Goal: Use online tool/utility: Utilize a website feature to perform a specific function

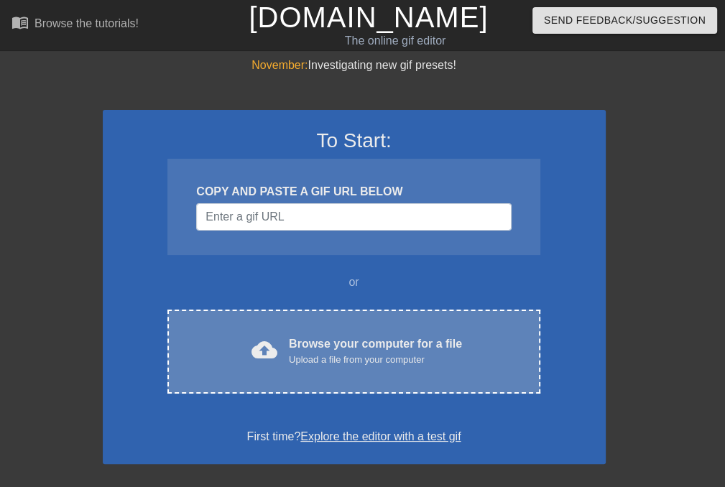
click at [322, 341] on div "Browse your computer for a file Upload a file from your computer" at bounding box center [375, 351] width 173 height 32
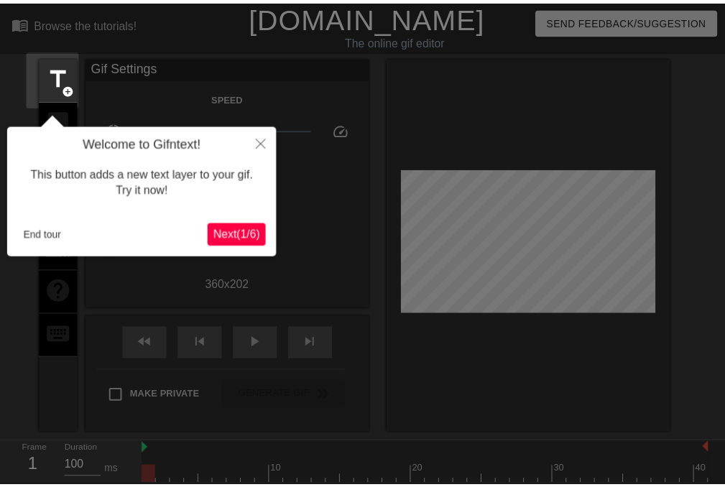
scroll to position [34, 0]
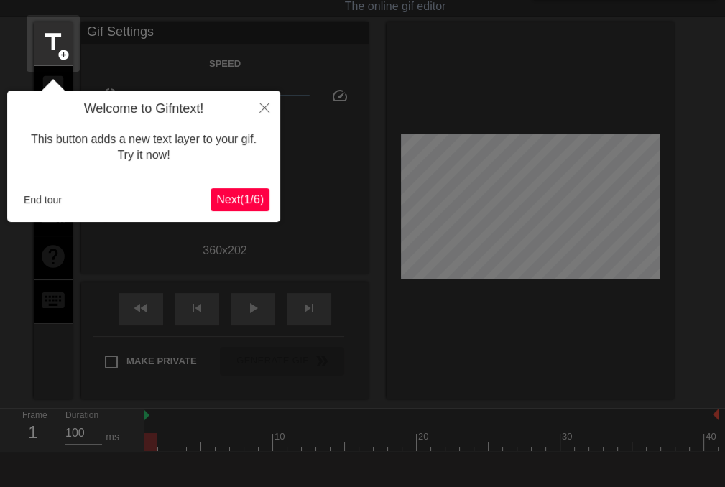
click at [251, 198] on span "Next ( 1 / 6 )" at bounding box center [239, 199] width 47 height 12
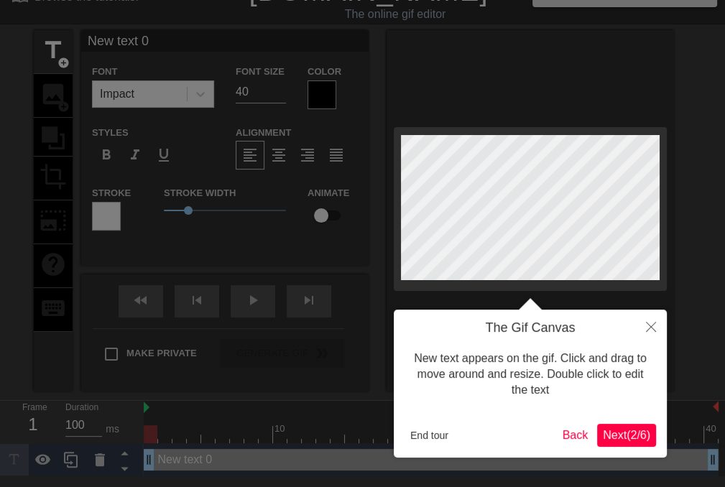
scroll to position [0, 0]
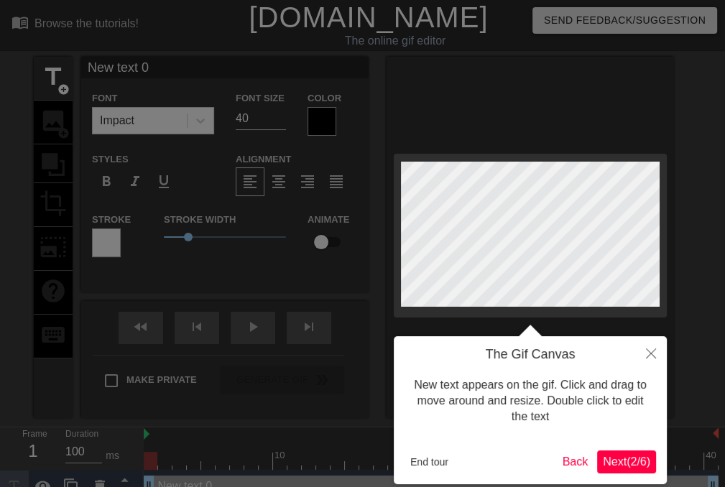
click button "Next ( 2 / 6 )" at bounding box center [626, 461] width 59 height 23
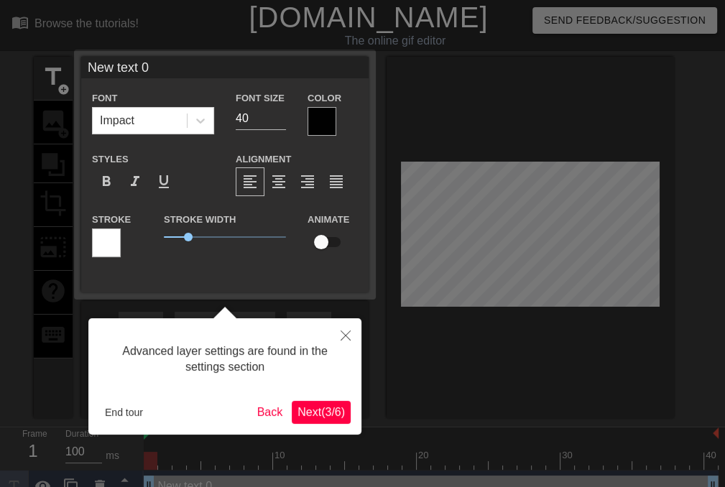
click button "Next ( 3 / 6 )" at bounding box center [321, 412] width 59 height 23
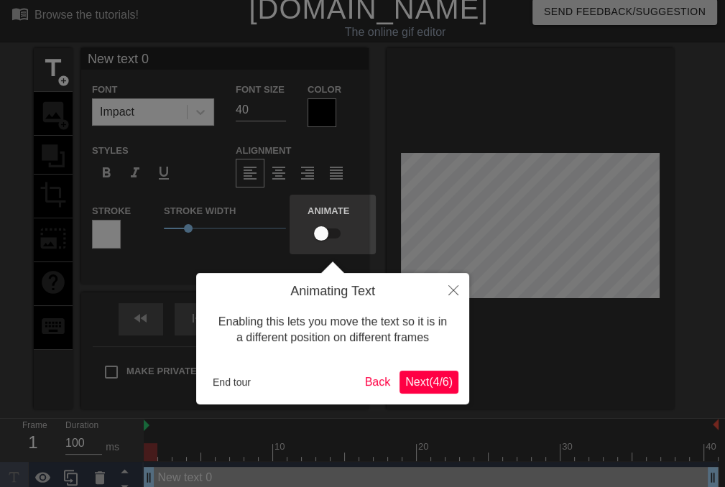
click button "Next ( 4 / 6 )" at bounding box center [428, 382] width 59 height 23
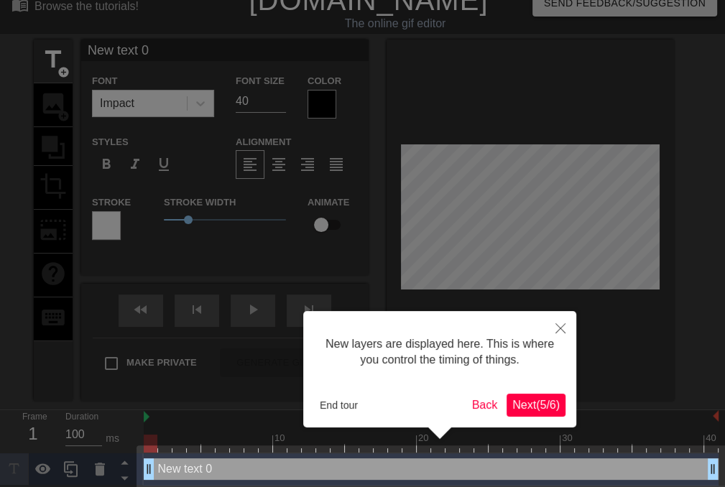
click button "Next ( 5 / 6 )" at bounding box center [535, 405] width 59 height 23
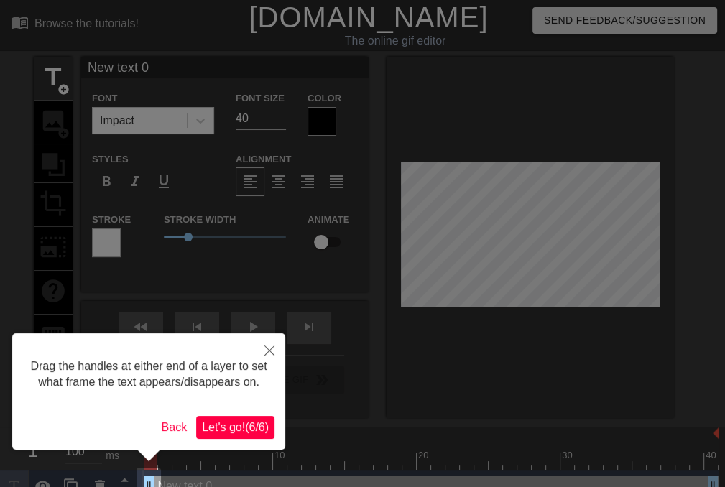
click button "Let's go! ( 6 / 6 )" at bounding box center [235, 427] width 78 height 23
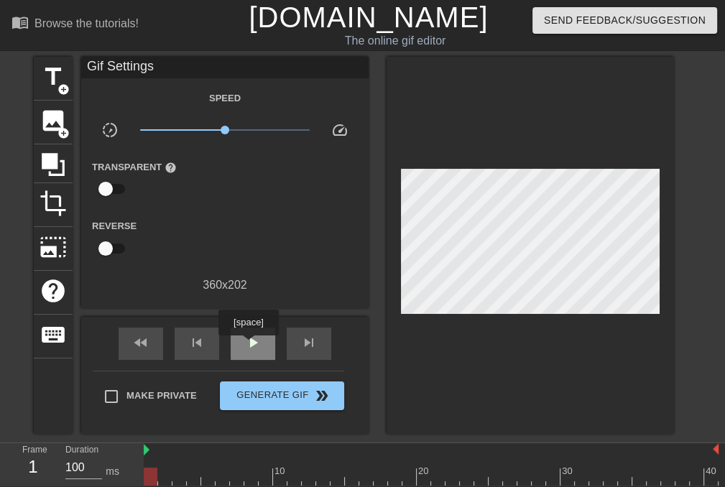
click at [248, 345] on span "play_arrow" at bounding box center [252, 342] width 17 height 17
drag, startPoint x: 211, startPoint y: 478, endPoint x: 149, endPoint y: 478, distance: 61.8
click at [149, 478] on div at bounding box center [431, 477] width 575 height 18
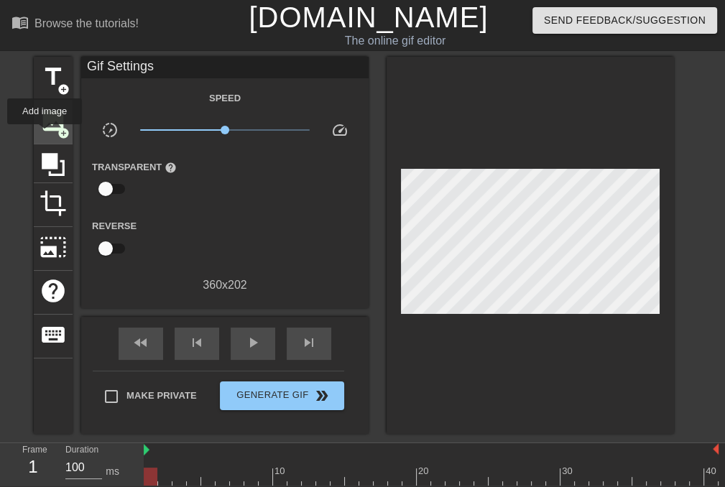
click at [44, 133] on span "image" at bounding box center [52, 120] width 27 height 27
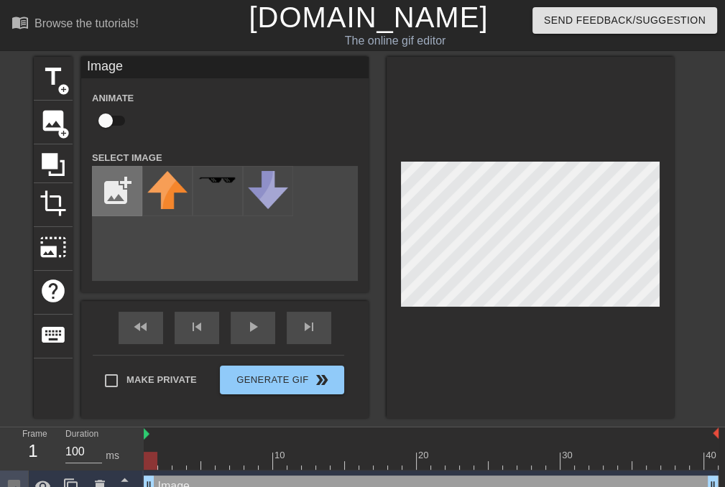
click at [108, 190] on input "file" at bounding box center [117, 191] width 49 height 49
type input "C:\fakepath\Flag_of_England.svg.png"
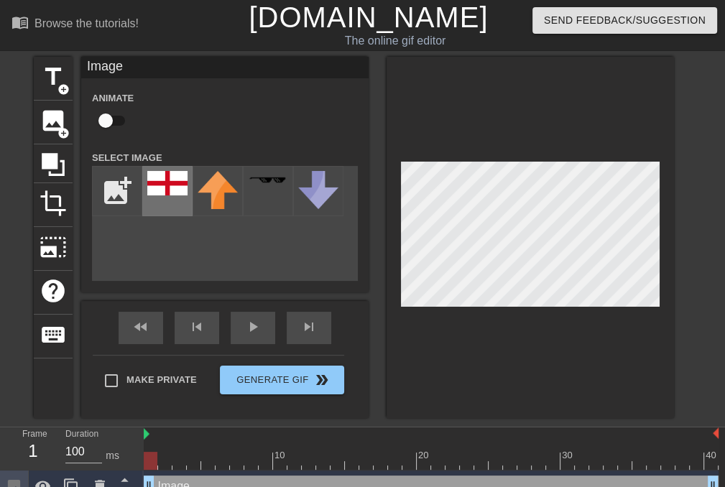
click at [164, 191] on img at bounding box center [167, 183] width 40 height 24
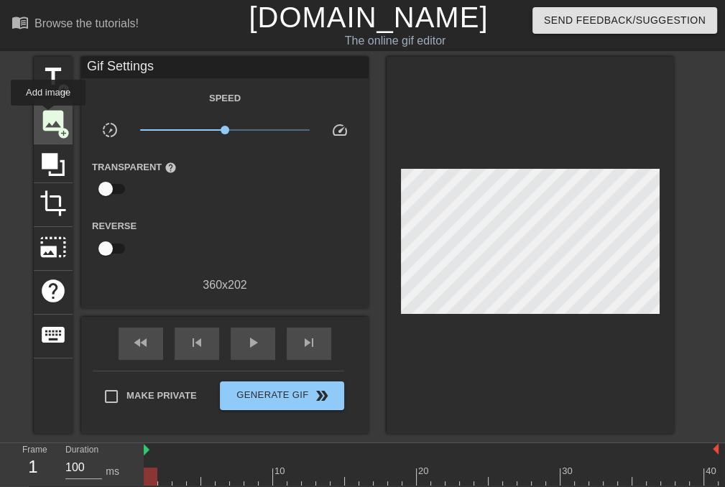
click at [48, 116] on span "image" at bounding box center [52, 120] width 27 height 27
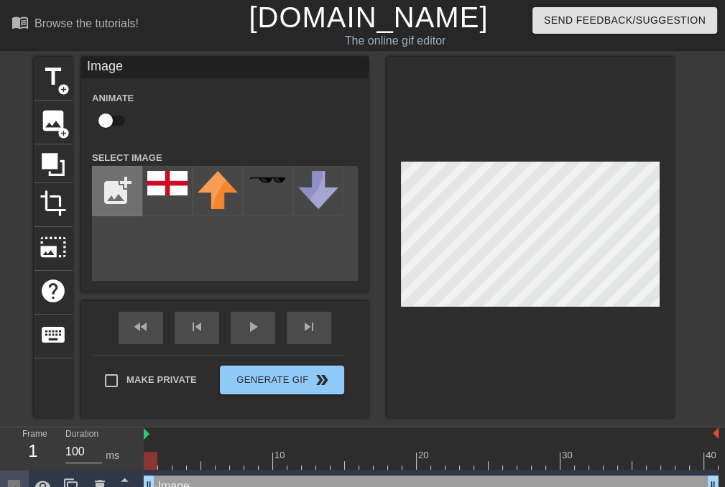
click at [116, 196] on input "file" at bounding box center [117, 191] width 49 height 49
type input "C:\fakepath\Без названия (3).png"
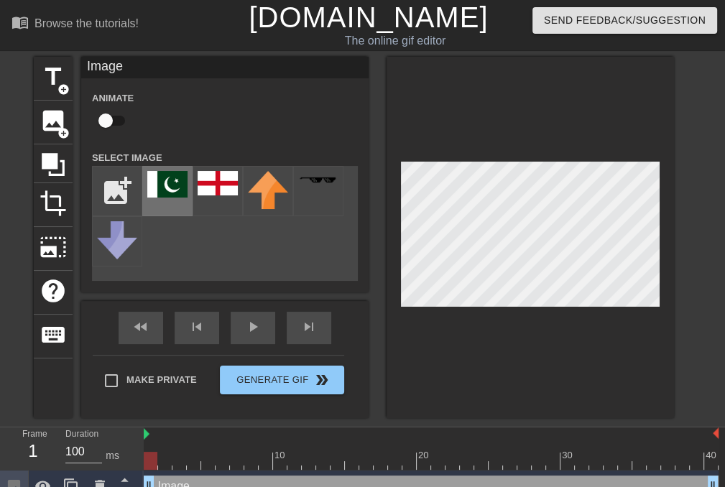
click at [171, 186] on img at bounding box center [167, 184] width 40 height 27
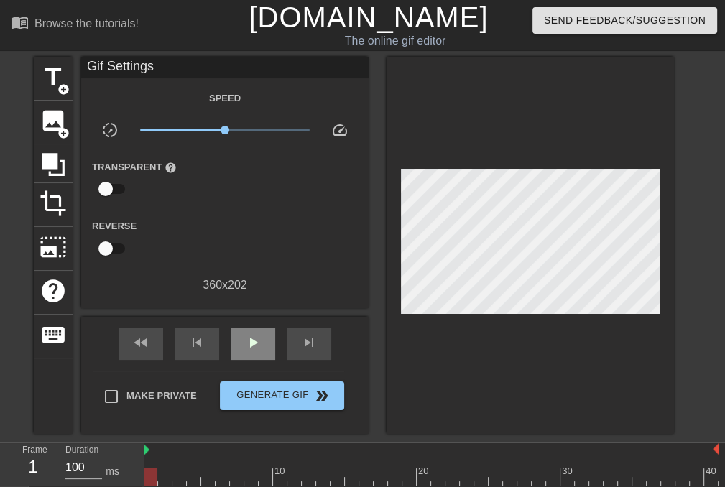
click at [261, 319] on div "fast_rewind skip_previous play_arrow skip_next" at bounding box center [225, 344] width 234 height 54
click at [253, 340] on span "play_arrow" at bounding box center [252, 342] width 17 height 17
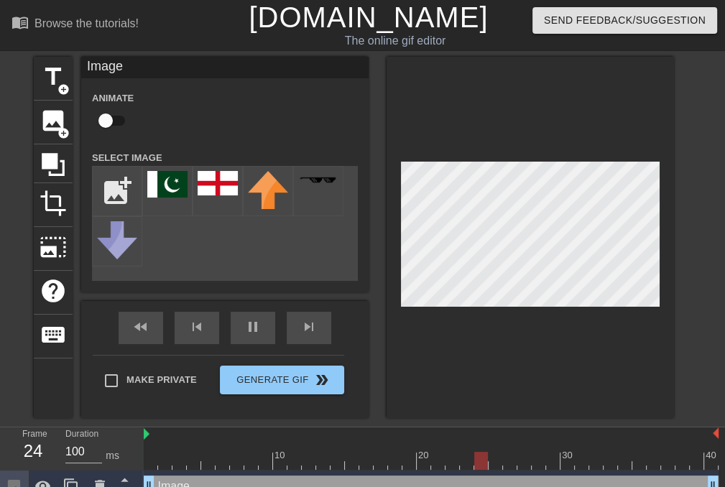
click at [526, 360] on div at bounding box center [529, 237] width 287 height 361
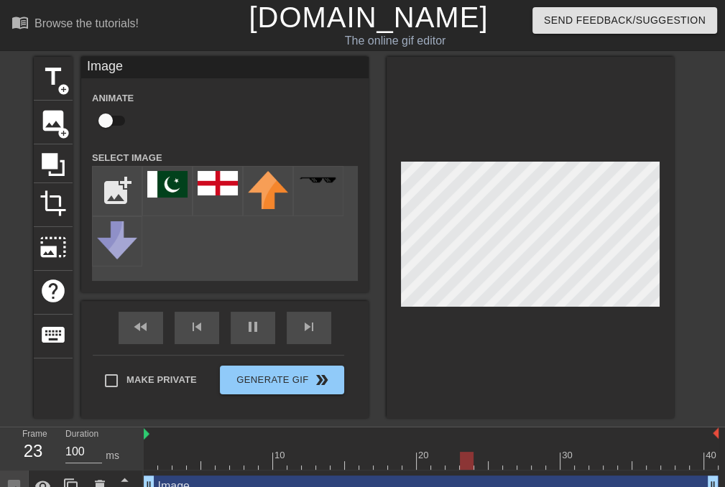
click at [540, 329] on div at bounding box center [529, 237] width 287 height 361
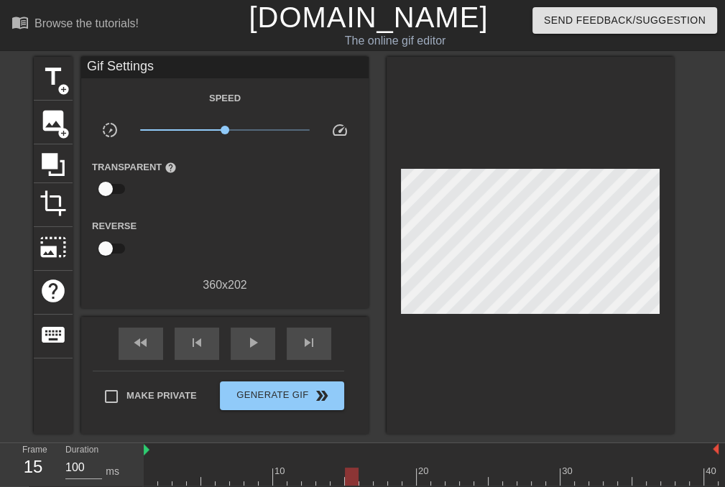
drag, startPoint x: 181, startPoint y: 475, endPoint x: 352, endPoint y: 473, distance: 170.9
click at [352, 473] on div at bounding box center [431, 477] width 575 height 18
click at [57, 76] on span "title" at bounding box center [52, 76] width 27 height 27
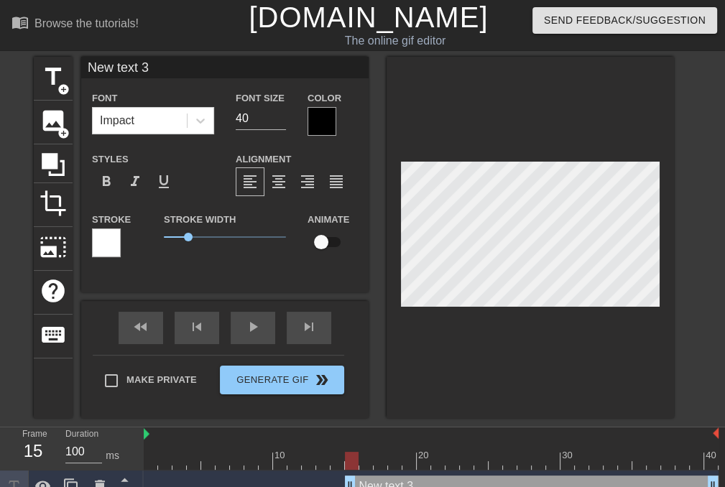
click at [323, 123] on div at bounding box center [321, 121] width 29 height 29
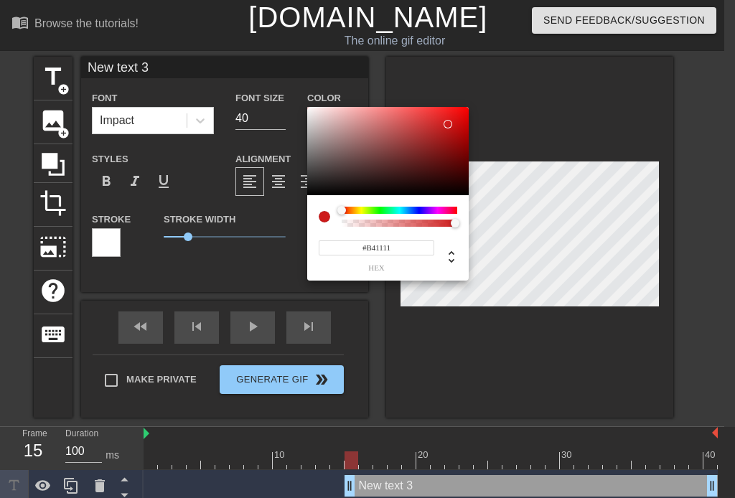
type input "#B01010"
drag, startPoint x: 437, startPoint y: 128, endPoint x: 454, endPoint y: 134, distance: 18.4
click at [454, 134] on div at bounding box center [388, 151] width 162 height 89
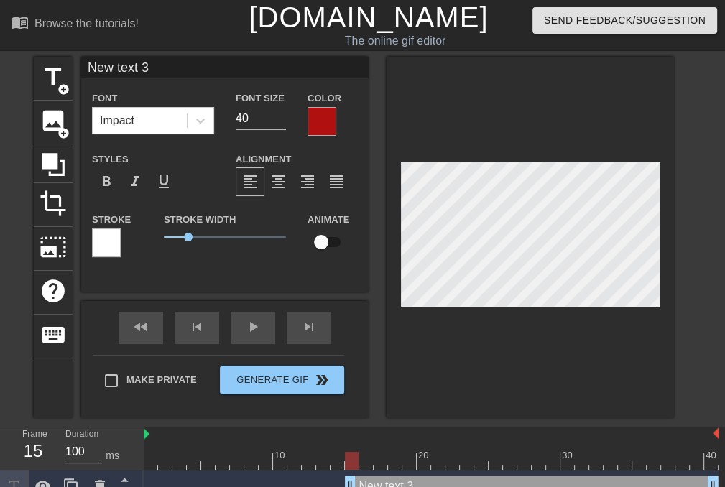
scroll to position [1, 1]
type input "f"
type textarea "f"
type textarea "OL"
type input "O"
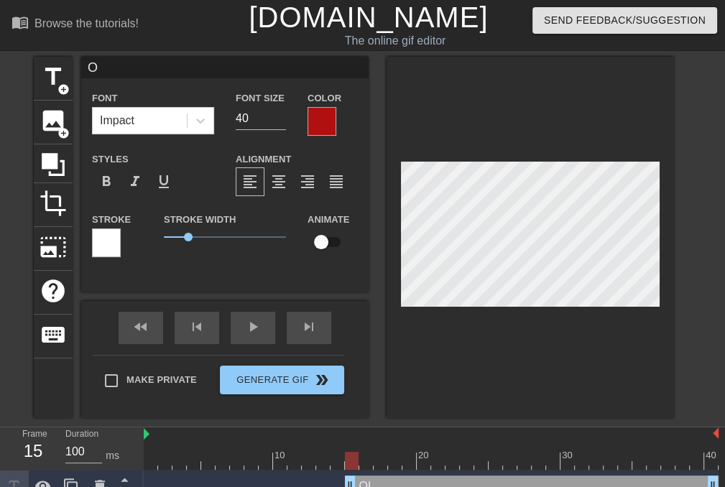
type textarea "O"
type textarea "L"
type input "LE"
type textarea "LE"
type input "LET"
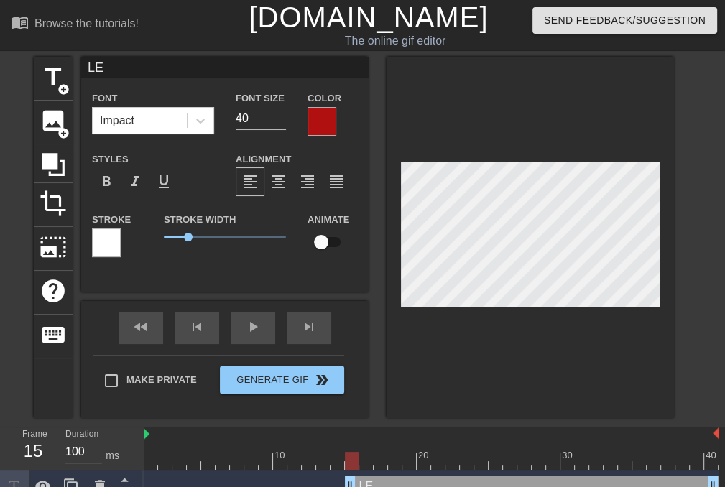
type textarea "LET"
type input "LET"
type textarea "LET"
type input "LET O"
type textarea "LET O"
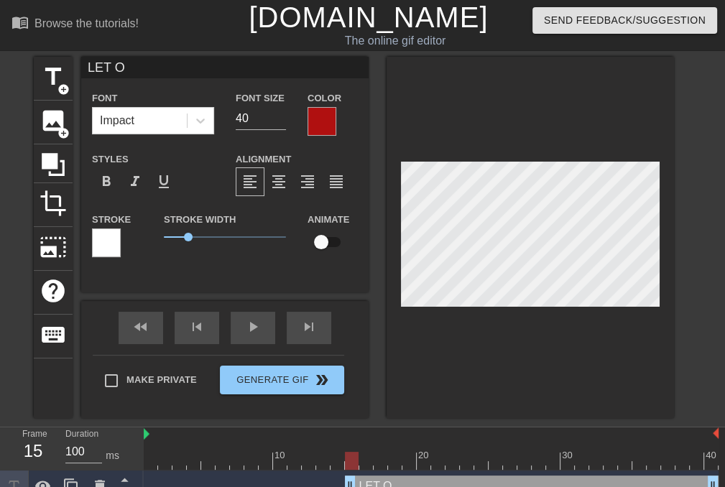
type input "LET"
type textarea "LET"
type input "LET I"
type textarea "LET I"
type input "LET IT"
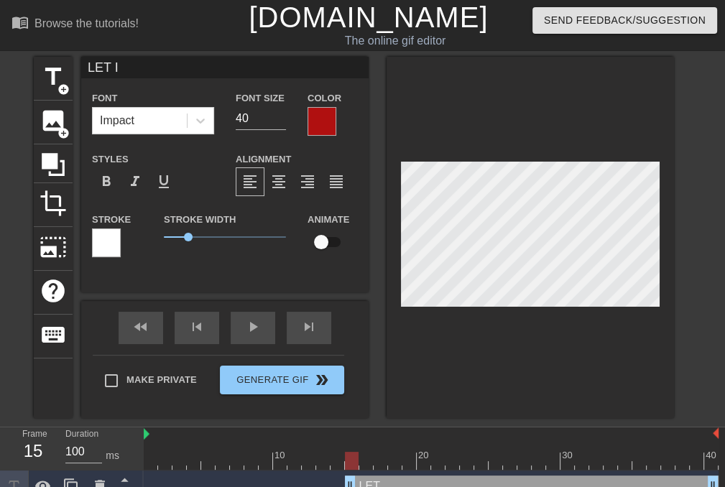
type textarea "LET IT"
type input "LET IT"
type textarea "LET IT"
type input "LET IT H"
type textarea "LET IT H"
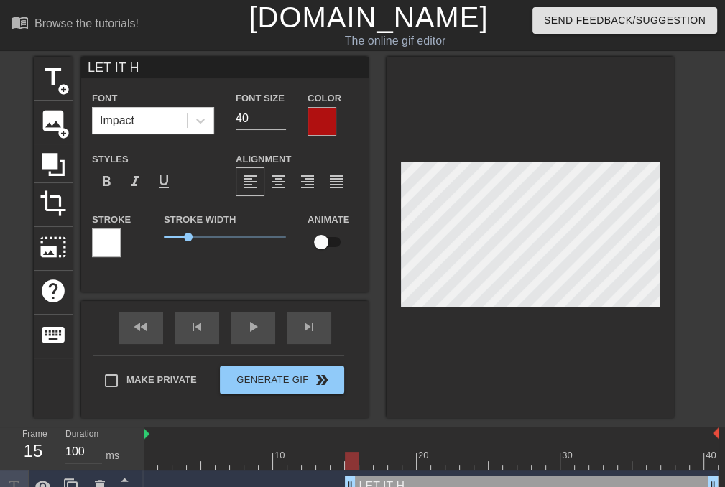
type input "LET IT HA"
type textarea "LET IT HA"
type input "LET IT HAP"
type textarea "LET IT HAP"
type input "LET IT HAPP"
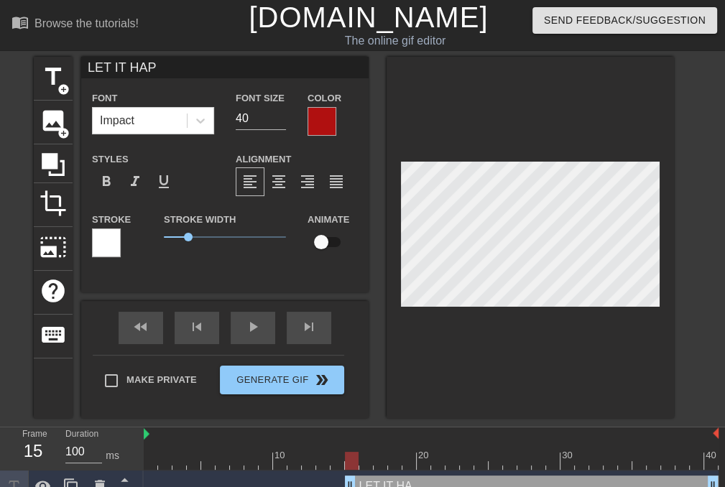
type textarea "LET IT HAPP"
type input "LET IT HAPPE"
type textarea "LET IT HAPPE"
type input "LET IT HAPPER"
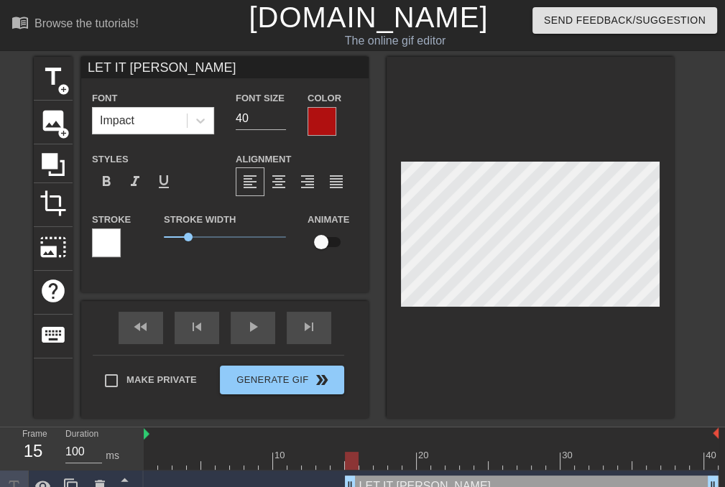
type textarea "LET IT HAPPER"
type input "LET IT HAPPE"
type textarea "LET IT HAPPE"
type input "LET IT HAPPEN"
type textarea "LET IT HAPPEN"
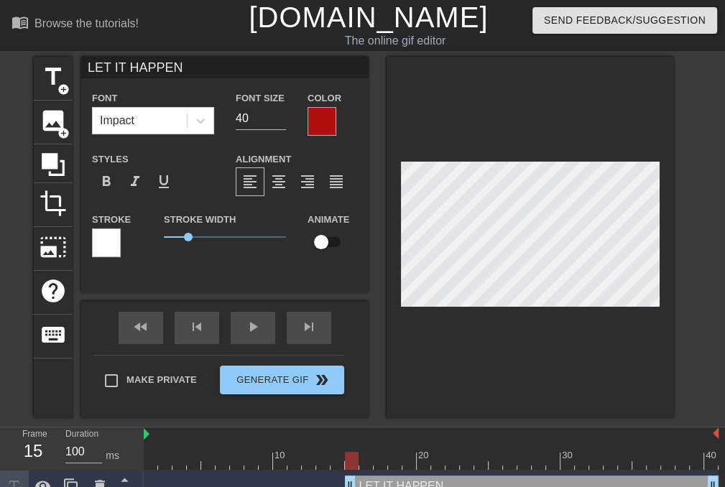
type input "LET IT HAPPEN"
type textarea "LET IT HAPPEN"
type input "LET IT HAPPEN )"
type textarea "LET IT HAPPEN )"
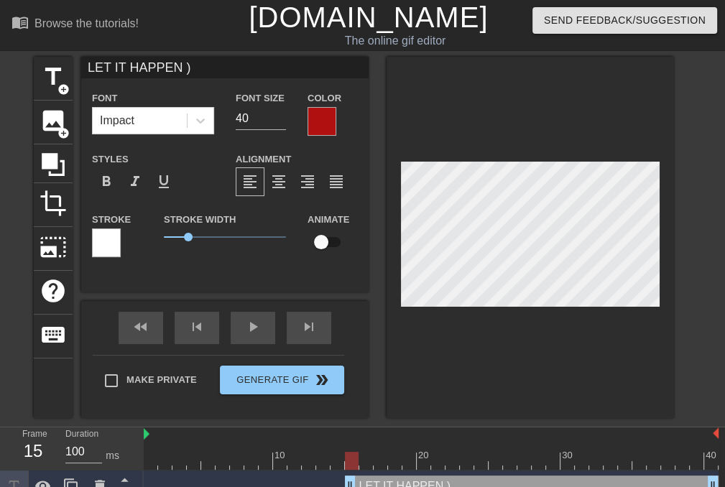
type input "LET IT HAPPEN"
type textarea "LET IT HAPPEN"
type input "LET IT HAPPEN :"
type textarea "LET IT HAPPEN :"
type input "LET IT HAPPEN :)"
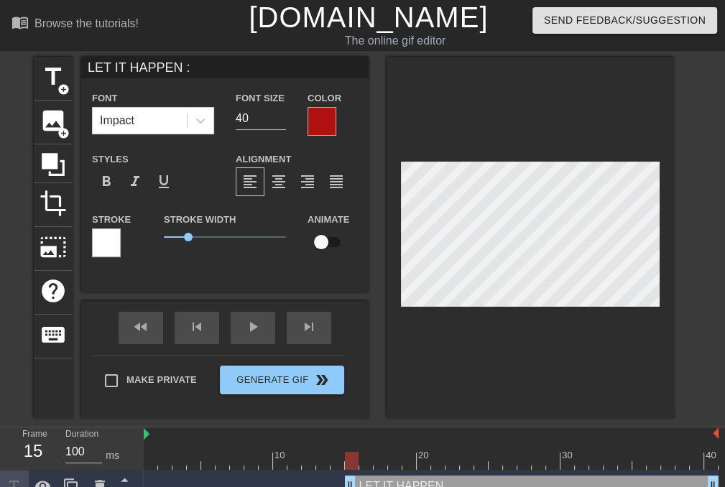
type textarea "LET IT HAPPEN :)"
type input "LET IT HAPPEN :"
type textarea "LET IT HAPPEN :"
type input "LET IT HAPPEN"
type textarea "LET IT HAPPEN"
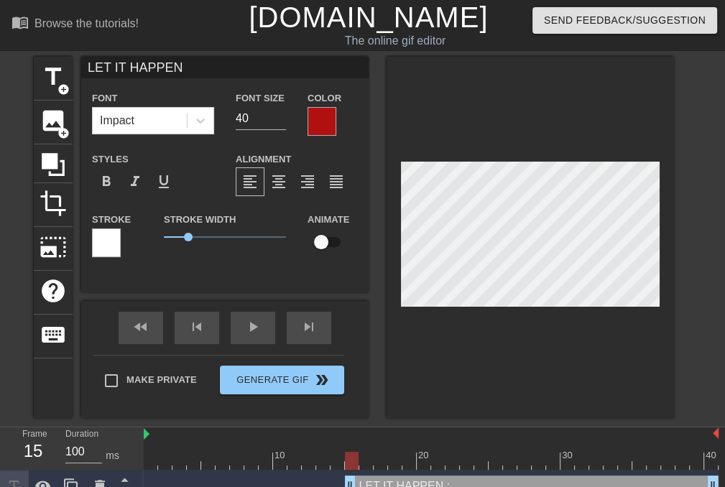
type input "LET IT HAPPEN ="
type textarea "LET IT HAPPEN ="
type input "LET IT HAPPEN =("
type textarea "LET IT HAPPEN =("
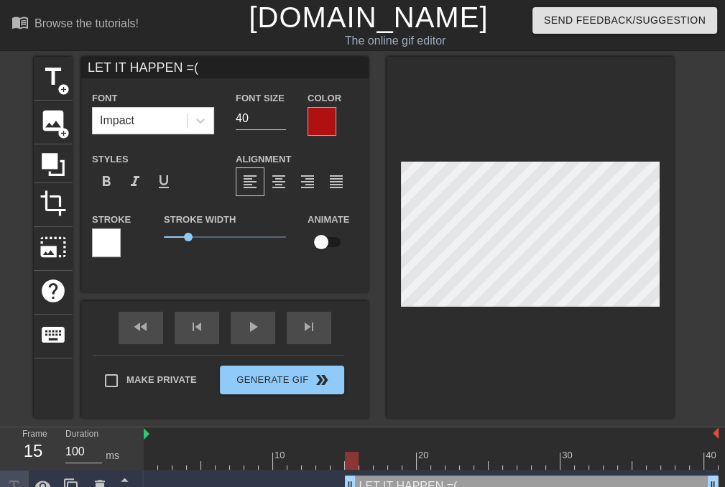
type input "LET IT HAPPEN ="
type textarea "LET IT HAPPEN ="
type input "LET IT HAPPEN =)"
type textarea "LET IT HAPPEN =)"
type input "LET IT HAPPEN ="
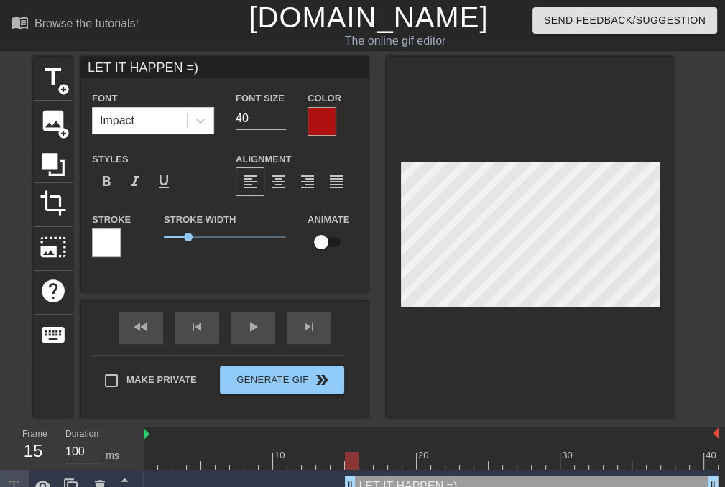
type textarea "LET IT HAPPEN ="
type input "LET IT HAPPEN"
type textarea "LET IT HAPPEN"
type input "LET IT HAPPEN"
type textarea "LET IT HAPPEN"
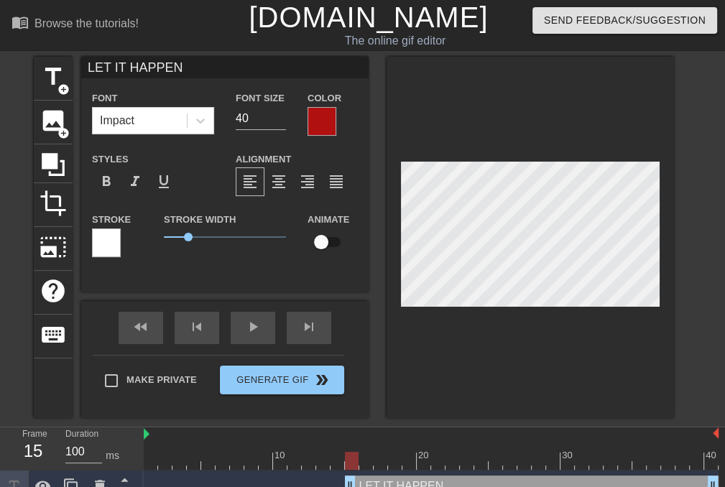
scroll to position [1, 1]
type input "FLET IT HAPPEN"
type textarea "FLET IT HAPPEN"
type input "LET IT HAPPEN"
type textarea "LET IT HAPPEN"
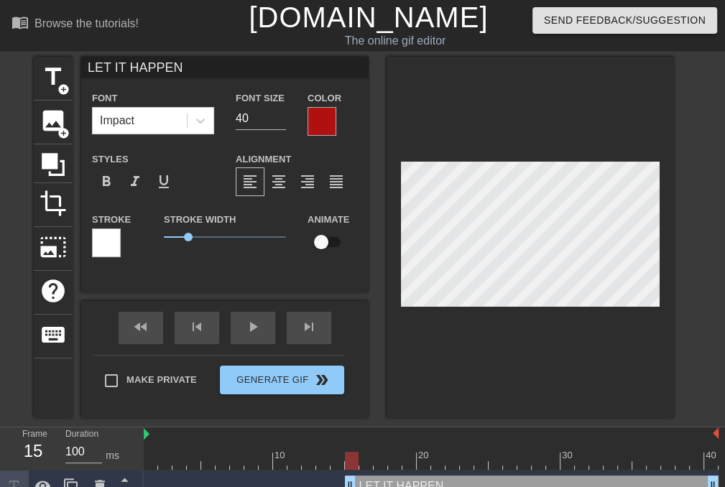
type input "JLET IT HAPPEN"
type textarea "JLET IT HAPPEN"
type input "JULET IT HAPPEN"
type textarea "JULET IT HAPPEN"
type input "JUSLET IT HAPPEN"
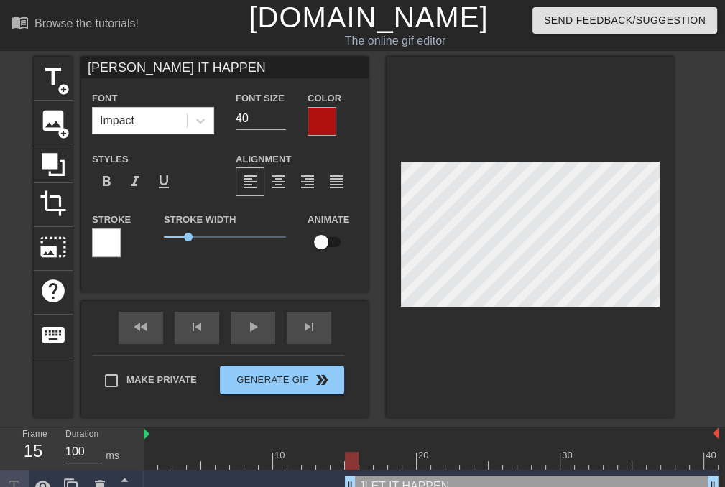
type textarea "JUSLET IT HAPPEN"
type input "JUSTLET IT HAPPEN"
type textarea "JUSTLET IT HAPPEN"
type input "JUST LET IT HAPPEN"
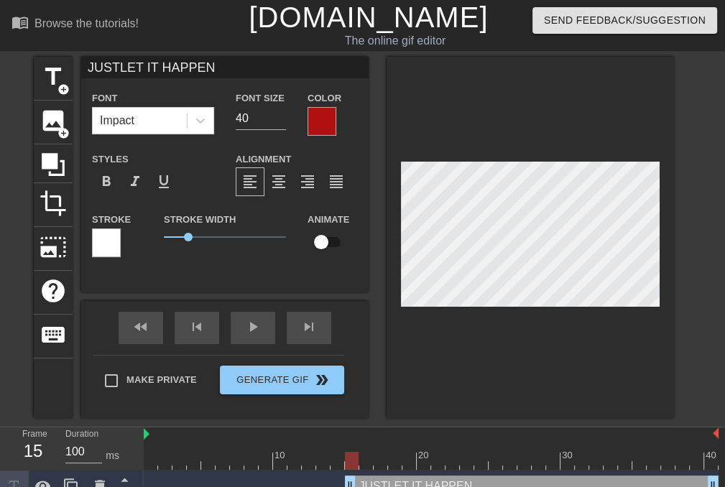
type textarea "JUST LET IT HAPPEN"
drag, startPoint x: 353, startPoint y: 457, endPoint x: 443, endPoint y: 455, distance: 89.8
click at [443, 455] on div at bounding box center [438, 461] width 14 height 18
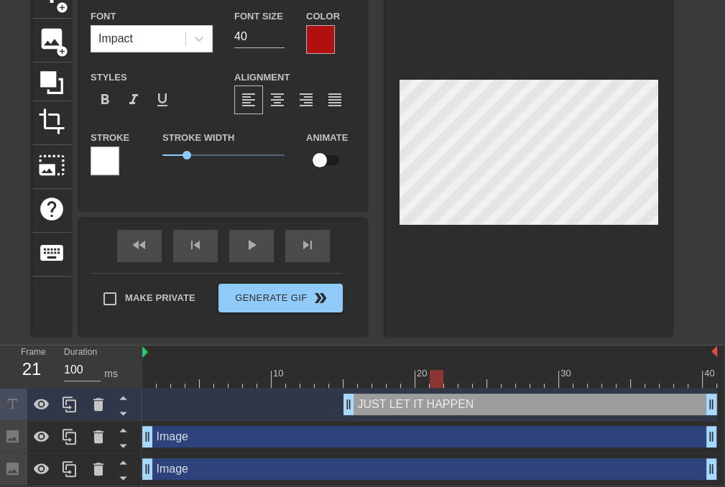
scroll to position [83, 11]
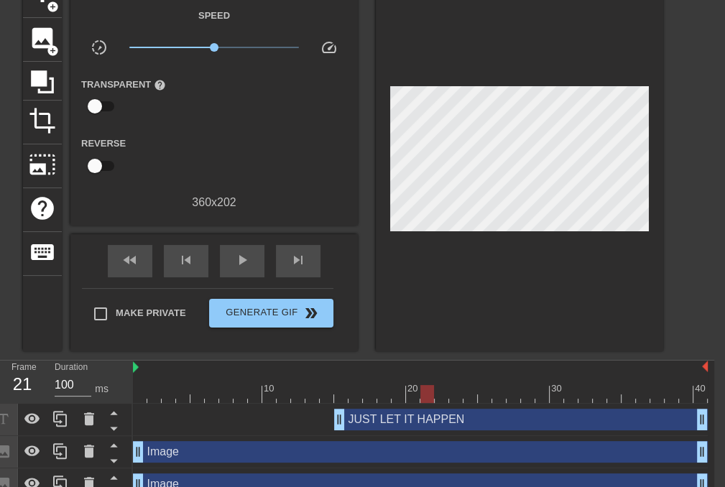
drag, startPoint x: 404, startPoint y: 396, endPoint x: 425, endPoint y: 399, distance: 21.7
click at [425, 399] on div at bounding box center [420, 394] width 575 height 18
drag, startPoint x: 337, startPoint y: 428, endPoint x: 409, endPoint y: 426, distance: 71.8
drag, startPoint x: 412, startPoint y: 396, endPoint x: 136, endPoint y: 391, distance: 275.8
click at [136, 391] on div at bounding box center [140, 394] width 14 height 18
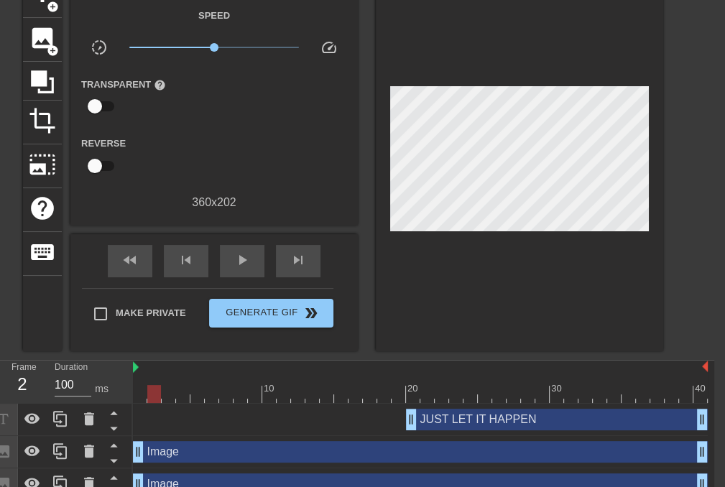
click at [151, 391] on div at bounding box center [154, 394] width 14 height 18
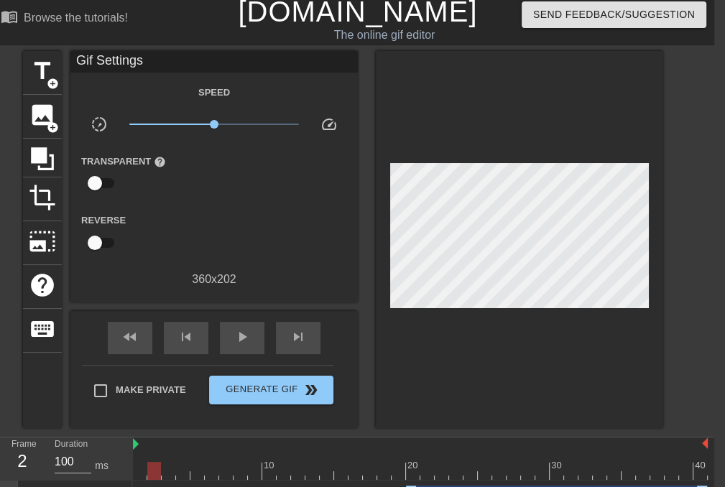
scroll to position [0, 11]
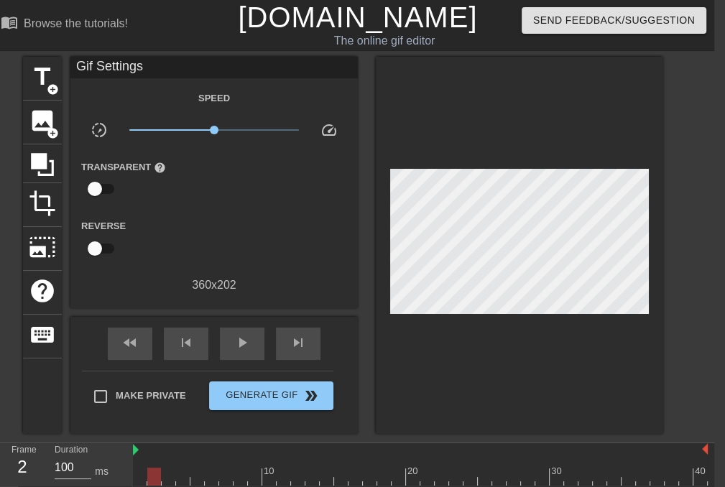
drag, startPoint x: 153, startPoint y: 477, endPoint x: 147, endPoint y: 469, distance: 9.8
click at [147, 469] on div at bounding box center [154, 477] width 14 height 18
click at [40, 78] on span "title" at bounding box center [42, 76] width 27 height 27
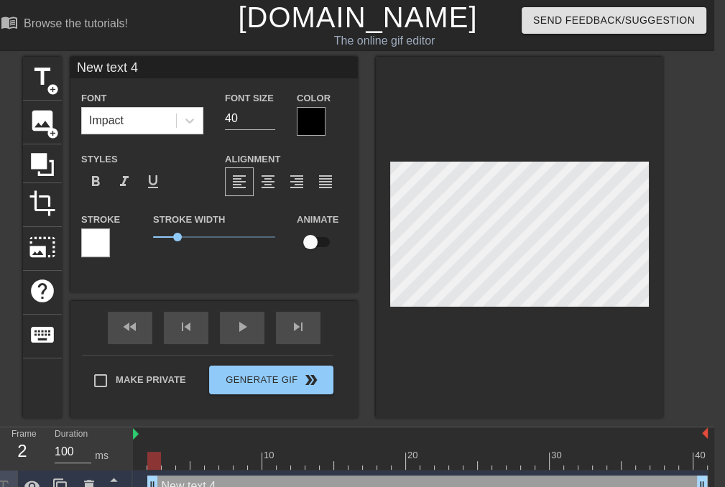
click at [313, 121] on div at bounding box center [311, 121] width 29 height 29
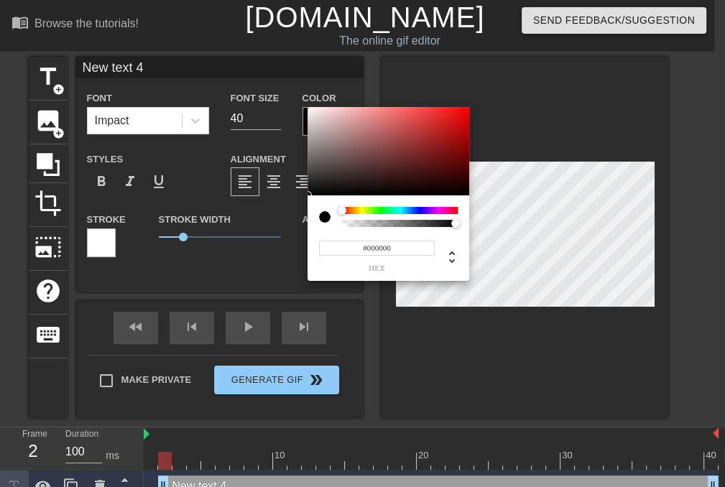
scroll to position [0, 0]
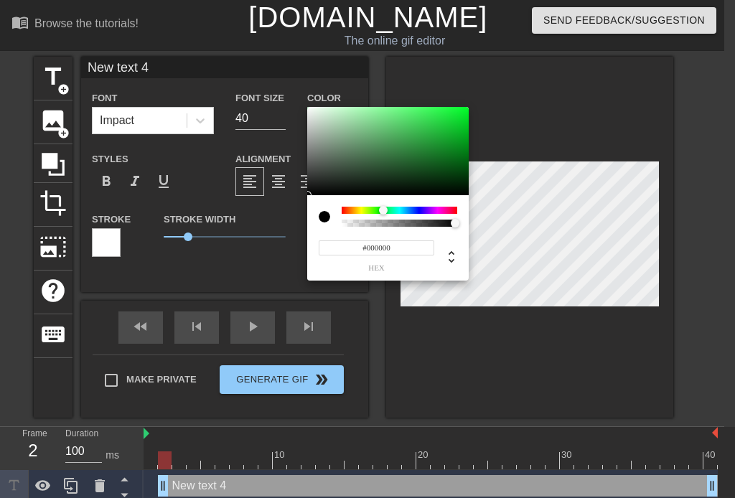
click at [384, 209] on div at bounding box center [400, 210] width 116 height 7
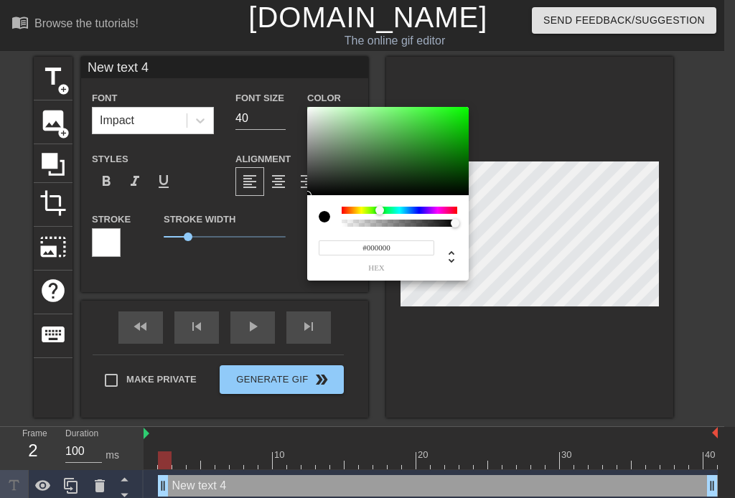
click at [380, 210] on div at bounding box center [380, 210] width 9 height 9
type input "#146A10"
click at [444, 159] on div at bounding box center [388, 151] width 162 height 89
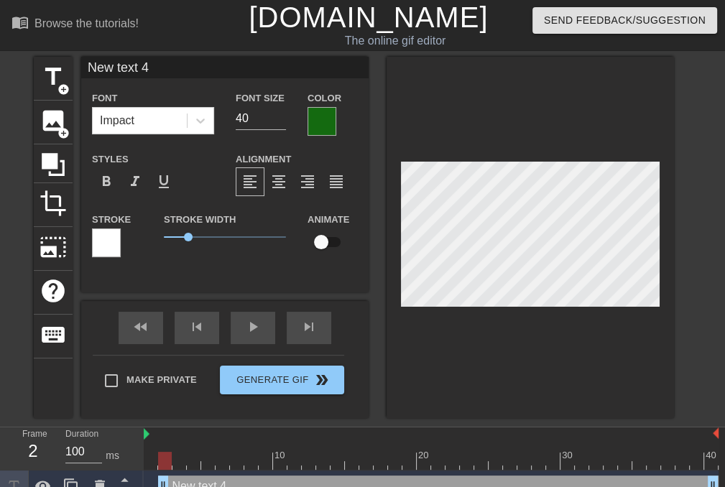
scroll to position [1, 2]
type input "F"
type textarea "F"
type input "R"
type textarea "R"
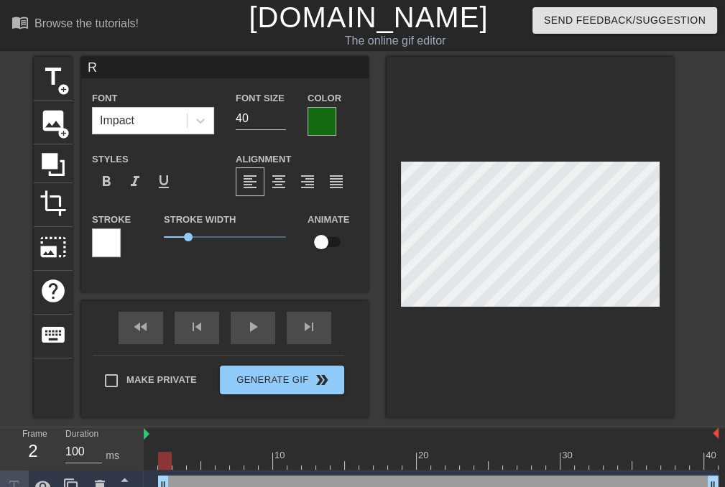
scroll to position [1, 1]
type input "RE"
type textarea "RE"
type input "RES"
type textarea "RES"
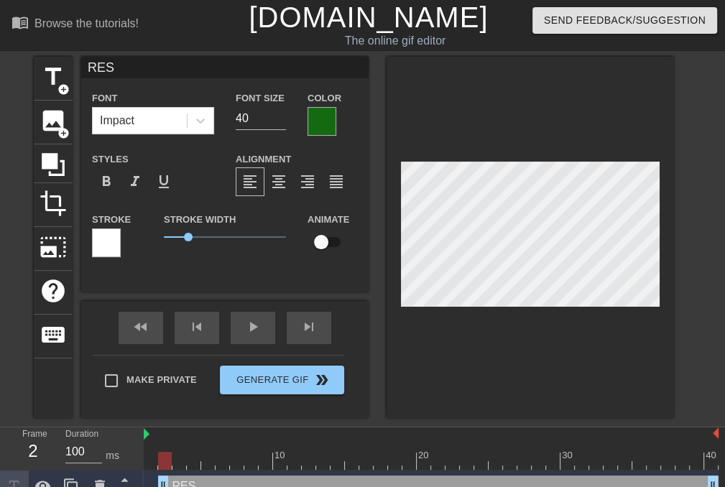
type input "RESI"
type textarea "RESI"
type input "RESIS"
type textarea "RESIS"
type input "RESIST"
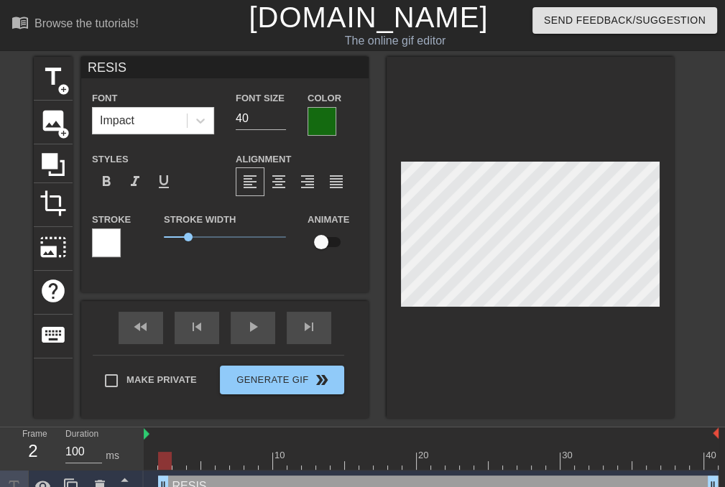
type textarea "RESIST"
type input "RESIST"
type textarea "RESIST"
type input "RESIST I"
type textarea "RESIST I"
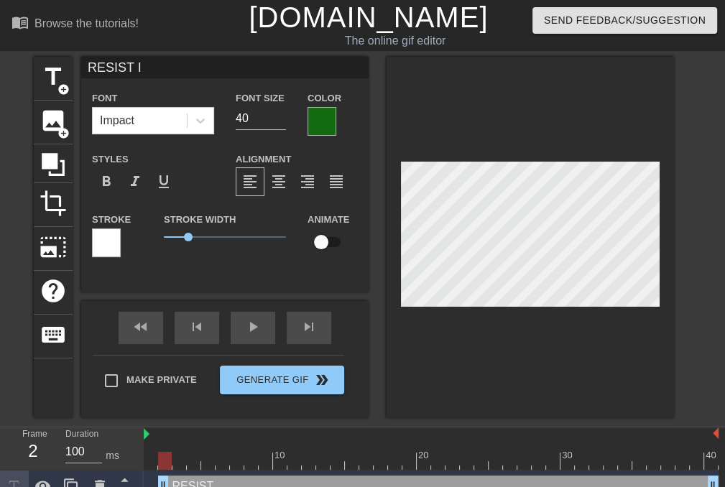
type input "RESIST IS"
type textarea "RESIST IS"
type input "RESIST IS"
type textarea "RESIST IS"
type input "RESIST IS I"
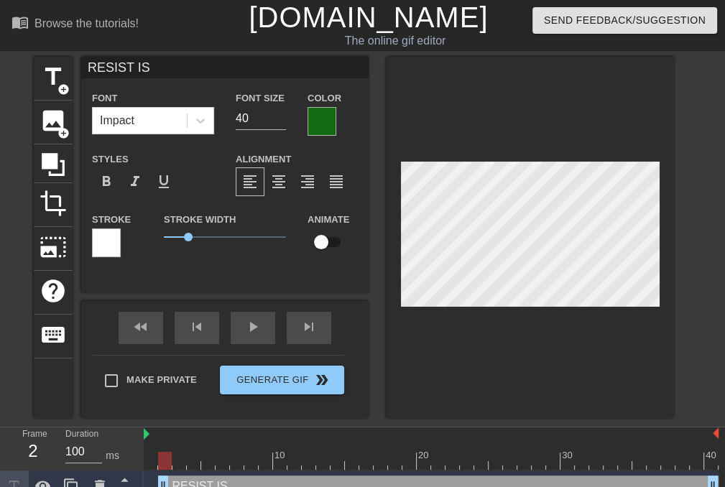
type textarea "RESIST IS I"
type input "RESIST IS IS"
type textarea "RESIST IS IS"
type input "RESIST IS ISA"
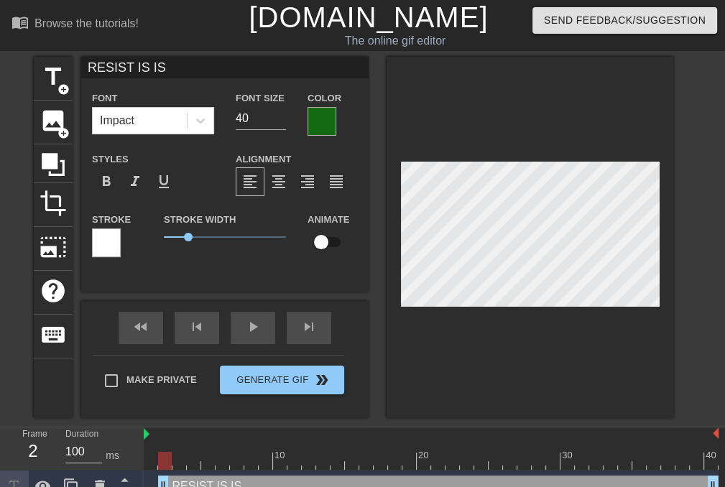
type textarea "RESIST IS ISA"
type input "RESIST IS IS"
type textarea "RESIST IS IS"
type input "RESIST IS ISA"
type textarea "RESIST IS ISA"
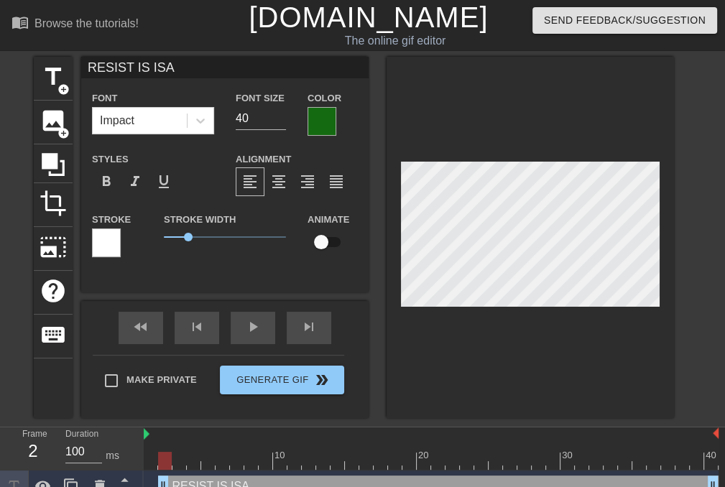
type input "RESIST IS IS"
type textarea "RESIST IS IS"
type input "RESIST IS ISL"
type textarea "RESIST IS ISL"
type input "RESIST IS ISLA"
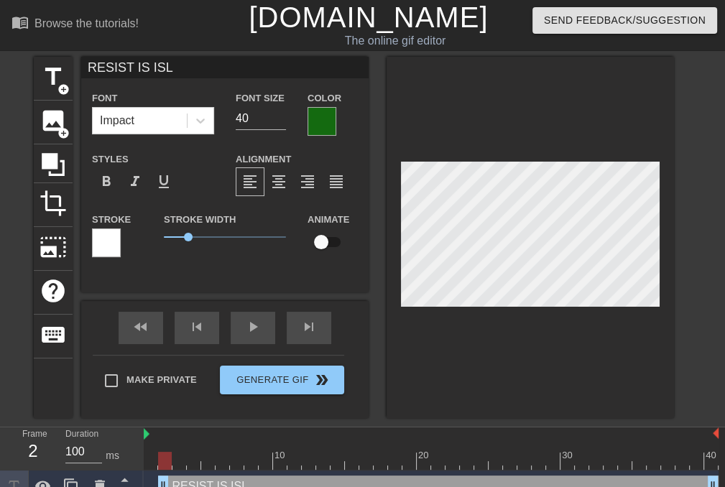
type textarea "RESIST IS ISLA"
type input "RESIST IS ISLAM"
type textarea "RESIST IS ISLAM"
type input "RESIST IS ISLAMO"
type textarea "RESIST IS ISLAMO"
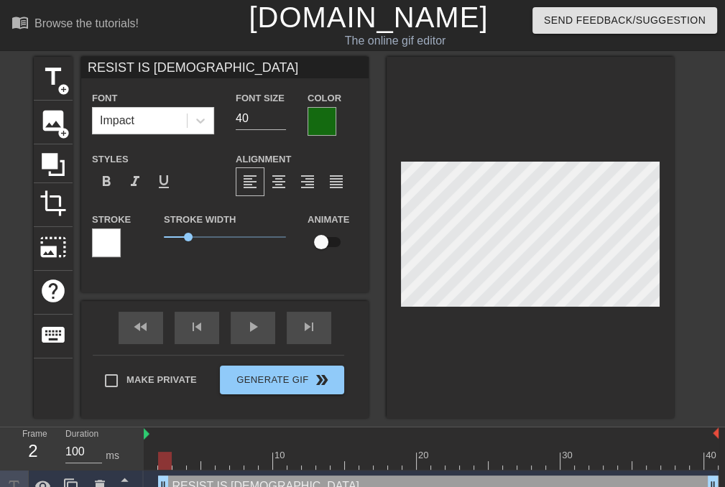
type input "RESIST IS ISLAMOP"
type textarea "RESIST IS ISLAMOP"
type input "RESIST IS ISLAMOPH"
type textarea "RESIST IS ISLAMOPH"
type input "RESIST IS ISLAMOPHO"
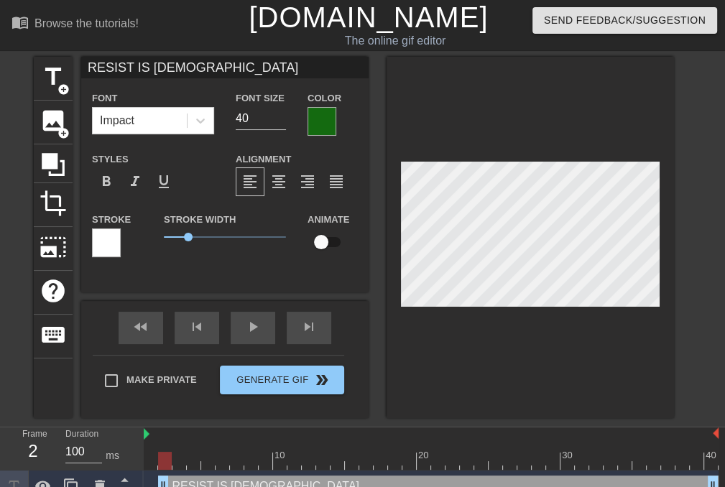
type textarea "RESIST IS ISLAMOPHO"
type input "RESIST IS ISLAMOPHOB"
type textarea "RESIST IS ISLAMOPHOB"
type input "RESIST IS ISLAMOPHOBI"
type textarea "RESIST IS ISLAMOPHOBI"
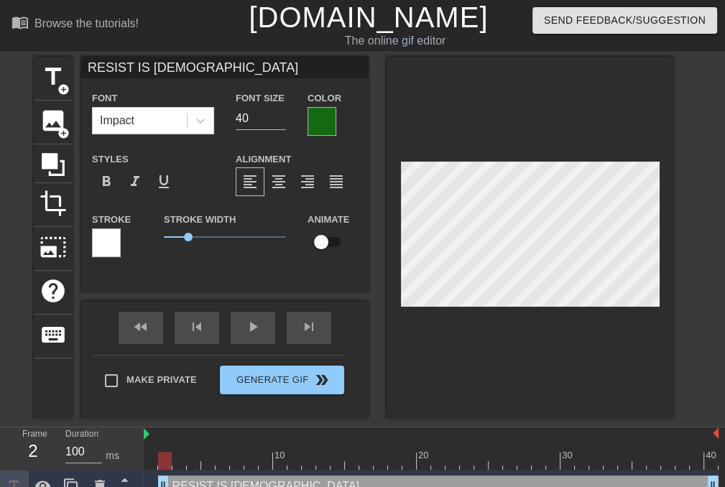
scroll to position [1, 8]
type input "RESIST IS ISLAMOPHOBIC"
type textarea "RESIST IS ISLAMOPHOBIC"
type input "RESIST IS ISLAMOPHOBI"
type textarea "RESIST IS ISLAMOPHOBI"
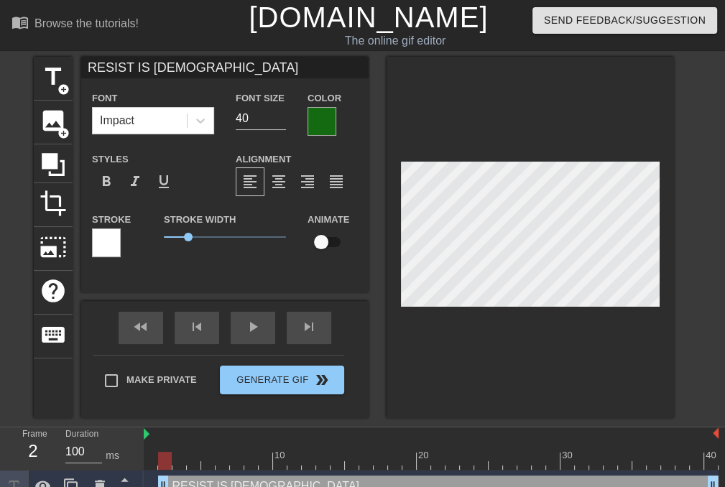
type input "RESIST IS ISLAMOPHOB"
type textarea "RESIST IS ISLAMOPHOB"
type input "RESIST IS ISLAMOPHO"
type textarea "RESIST IS ISLAMOPHO"
type input "RESIST IS ISLAMOPH"
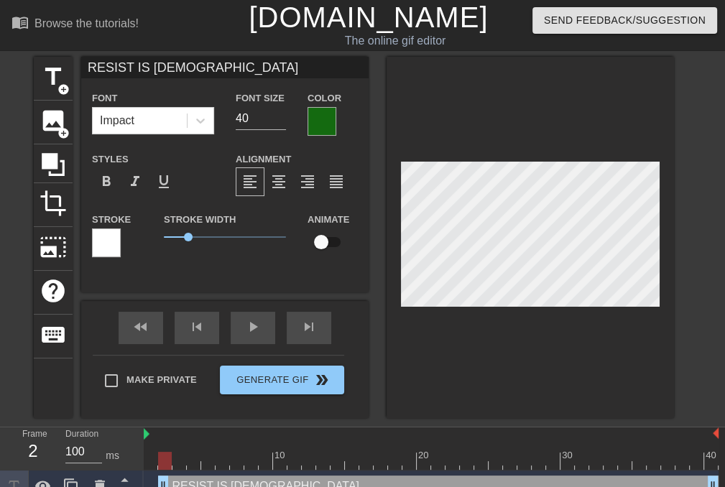
type textarea "RESIST IS ISLAMOPH"
type input "RESIST IS ISLAMOP"
type textarea "RESIST IS ISLAMOP"
type input "RESIST IS ISLAMO"
type textarea "RESIST IS ISLAMO"
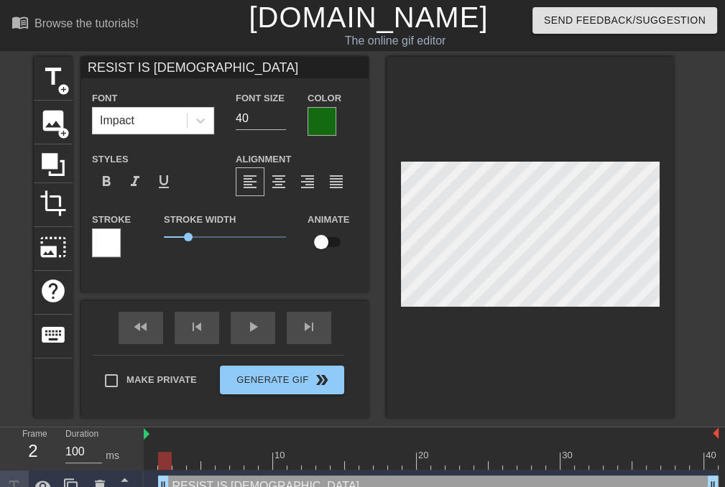
type input "RESIST IS ISLAM"
type textarea "RESIST IS ISLAM"
type input "RESIST IS ISLA"
type textarea "RESIST IS ISLA"
type input "RESIST IS ISL"
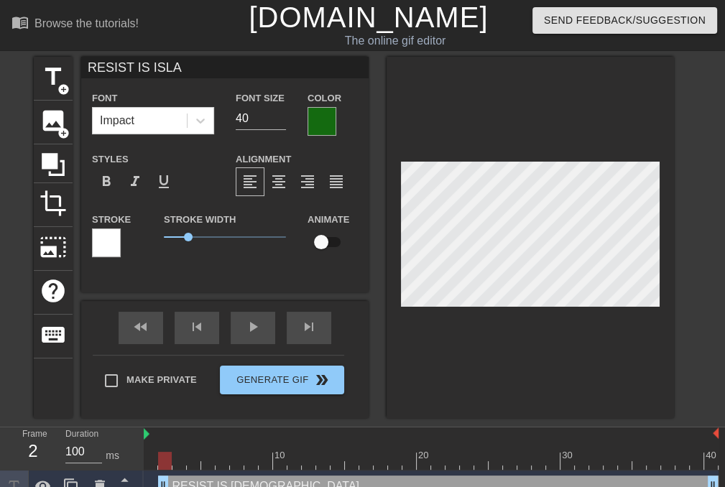
type textarea "RESIST IS ISL"
type input "RESIST IS IS"
type textarea "RESIST IS IS"
type input "RESIST IS I"
type textarea "RESIST IS I"
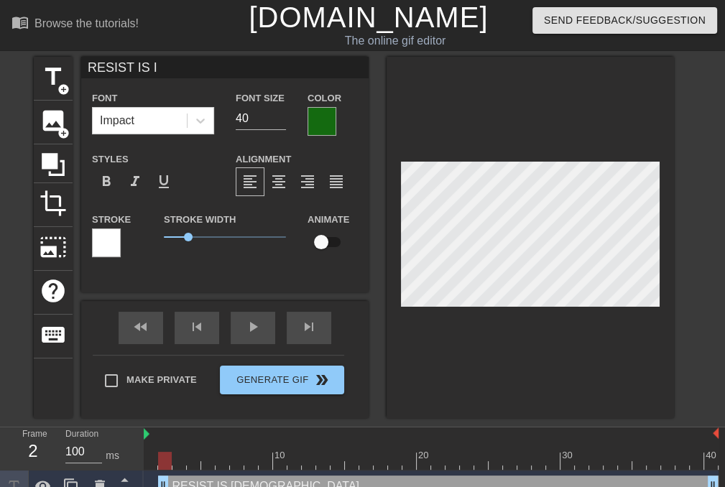
type input "RESIST IS"
type textarea "RESIST IS"
type input "RESIST IS"
type textarea "RESIST IS"
type input "RESIST I"
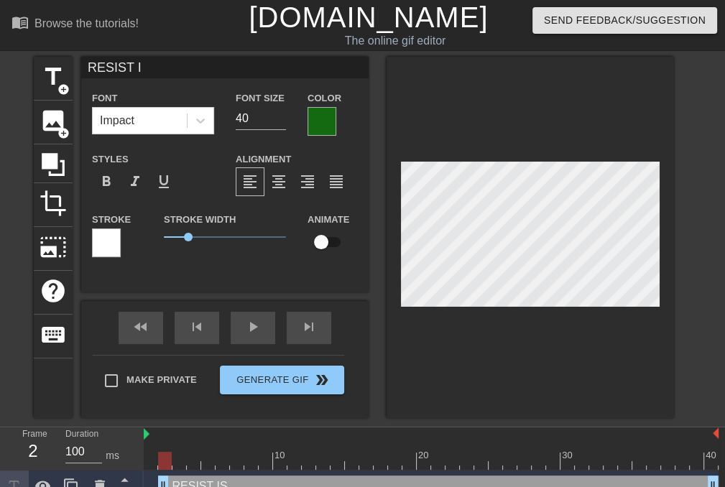
type textarea "RESIST I"
type input "RESIST"
type textarea "RESIST"
type input "RESIST"
type textarea "RESIST"
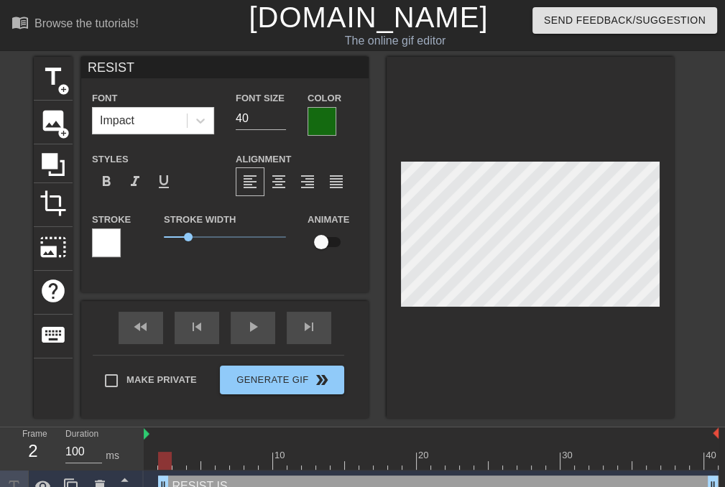
type input "RESIS"
type textarea "RESI"
type input "RES"
type textarea "RES"
type input "RE"
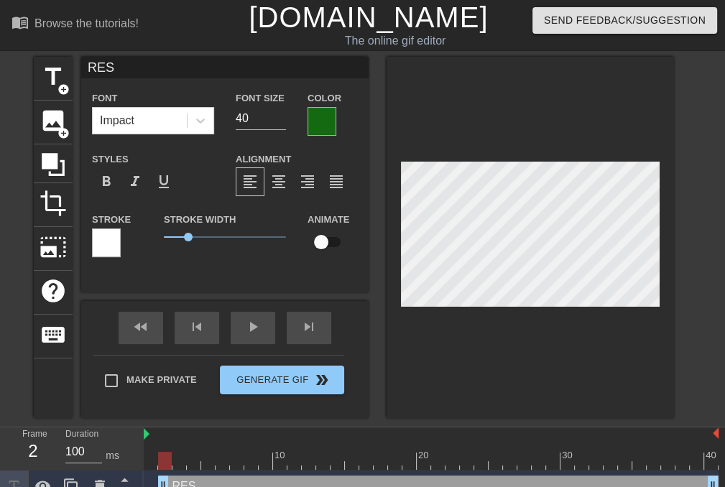
type textarea "RE"
type input "R"
type textarea "R"
type input "E"
type textarea "E"
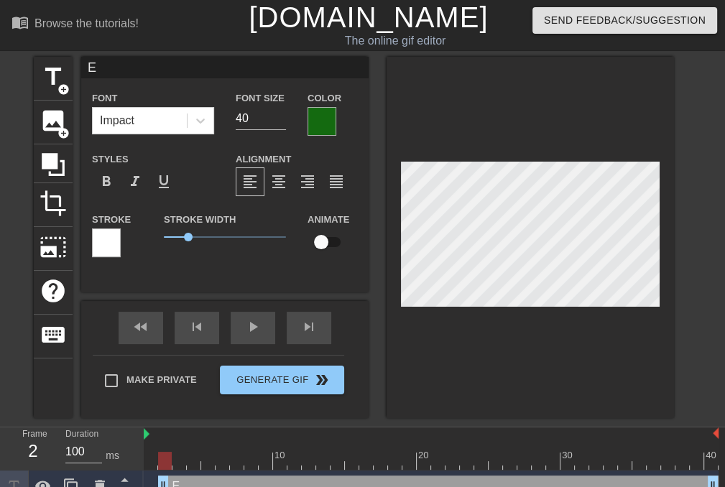
type input "EN"
type textarea "EN"
type input "END"
type textarea "END"
type input "END"
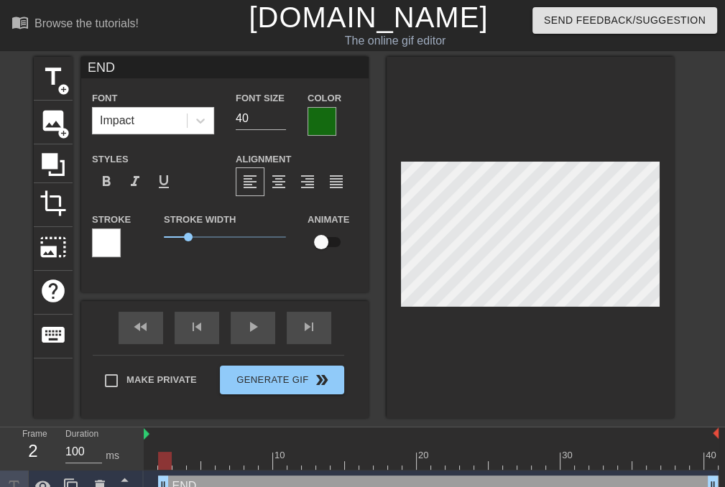
type textarea "END"
type input "END R"
type textarea "END R"
type input "END RA"
type textarea "END RA"
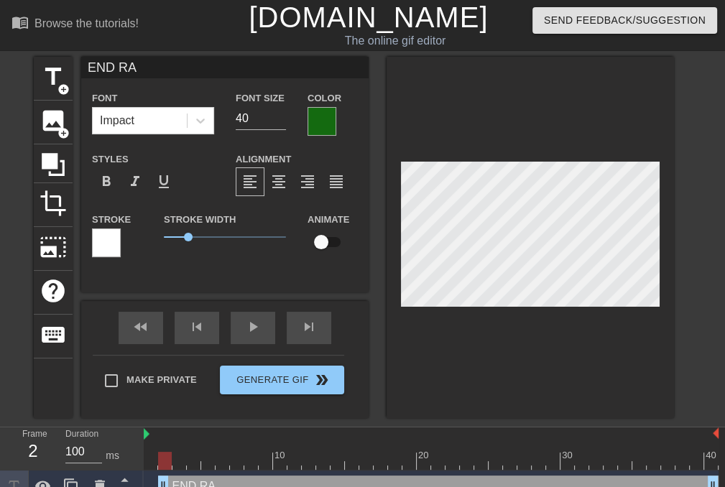
scroll to position [1, 3]
type input "END R"
type textarea "END R"
type input "END"
type textarea "END"
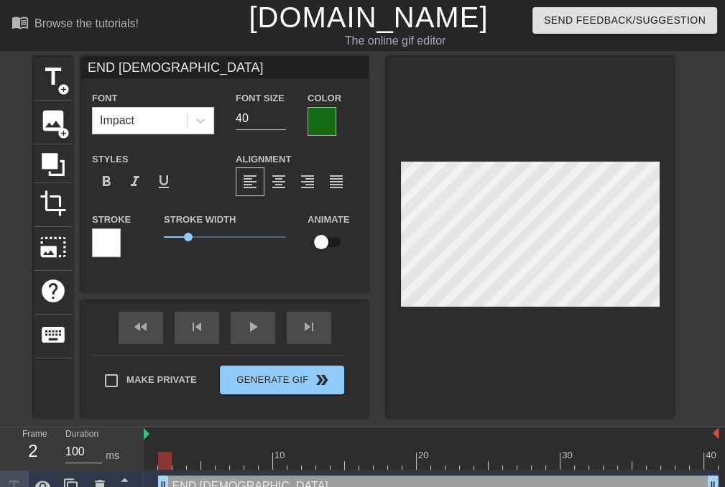
scroll to position [1, 6]
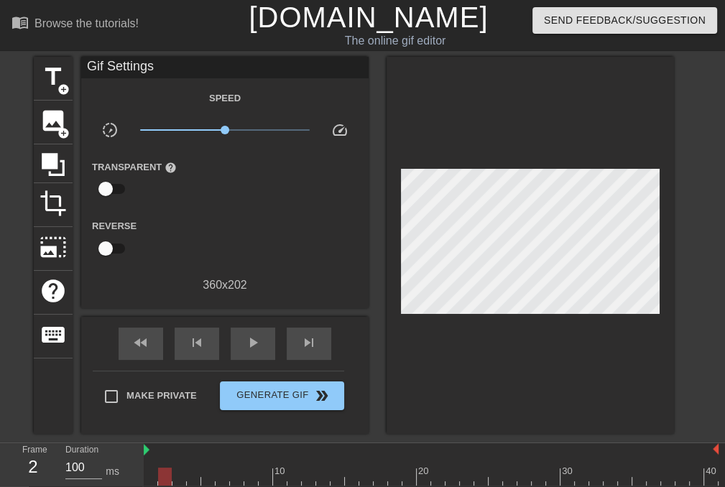
click at [466, 353] on div at bounding box center [529, 245] width 287 height 377
click at [262, 336] on div "play_arrow" at bounding box center [253, 343] width 45 height 32
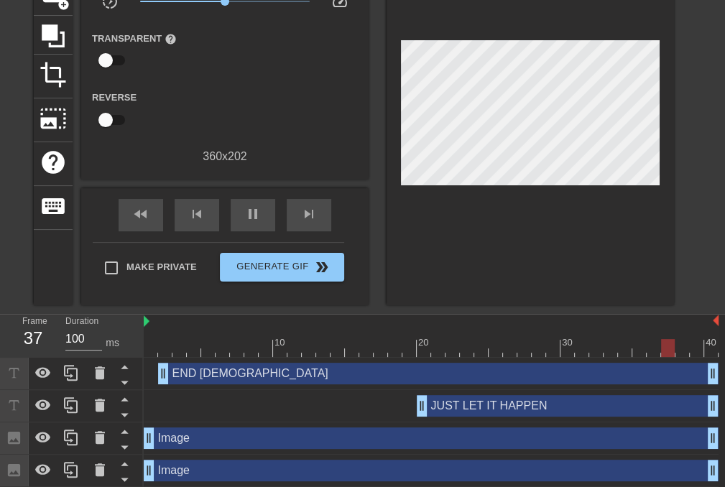
scroll to position [129, 0]
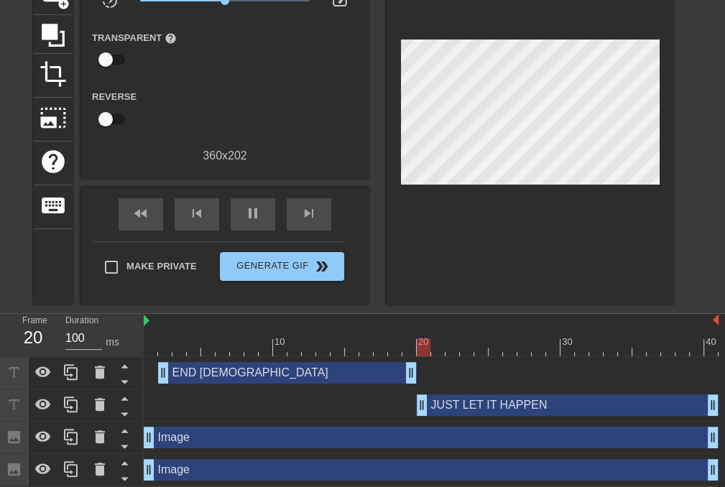
drag, startPoint x: 710, startPoint y: 366, endPoint x: 398, endPoint y: 389, distance: 312.5
click at [402, 389] on div "END ISLAMOPHOBIA drag_handle drag_handle JUST LET IT HAPPEN drag_handle drag_ha…" at bounding box center [434, 421] width 581 height 129
click at [414, 259] on div at bounding box center [529, 115] width 287 height 377
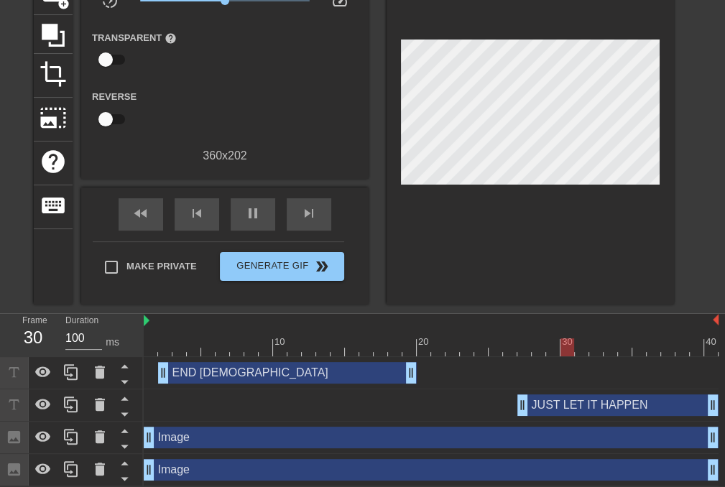
drag, startPoint x: 419, startPoint y: 405, endPoint x: 518, endPoint y: 397, distance: 98.7
drag, startPoint x: 414, startPoint y: 371, endPoint x: 324, endPoint y: 373, distance: 90.5
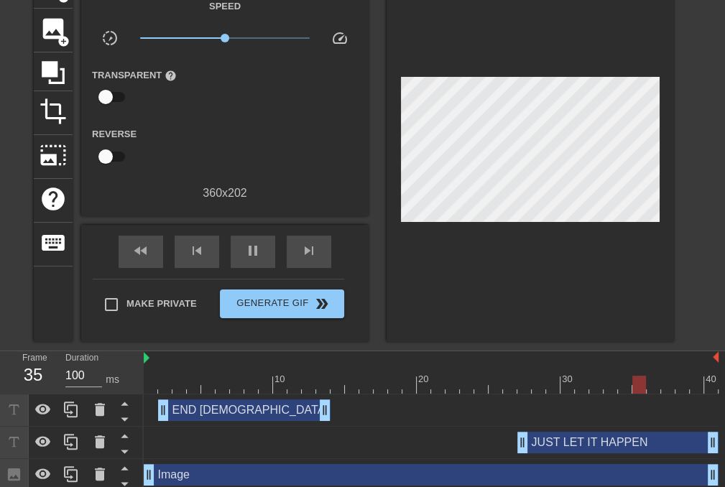
scroll to position [57, 0]
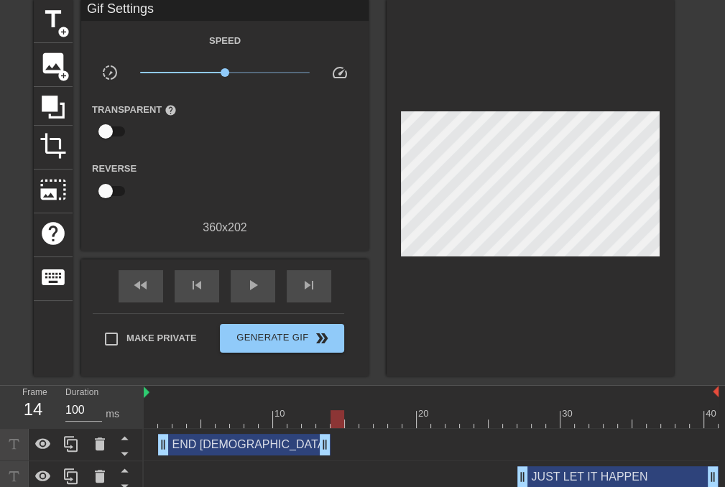
drag, startPoint x: 287, startPoint y: 419, endPoint x: 336, endPoint y: 420, distance: 49.6
click at [336, 420] on div at bounding box center [431, 419] width 575 height 18
drag, startPoint x: 524, startPoint y: 475, endPoint x: 515, endPoint y: 475, distance: 9.4
drag, startPoint x: 348, startPoint y: 426, endPoint x: 340, endPoint y: 422, distance: 8.7
click at [340, 422] on div at bounding box center [431, 419] width 575 height 18
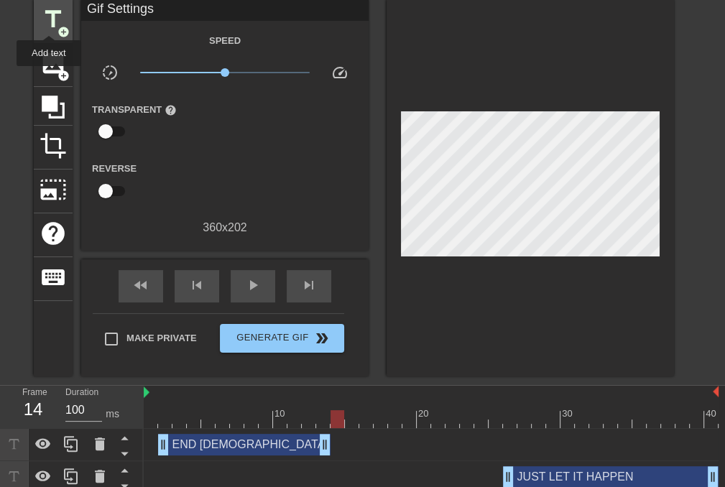
click at [49, 22] on span "title" at bounding box center [52, 19] width 27 height 27
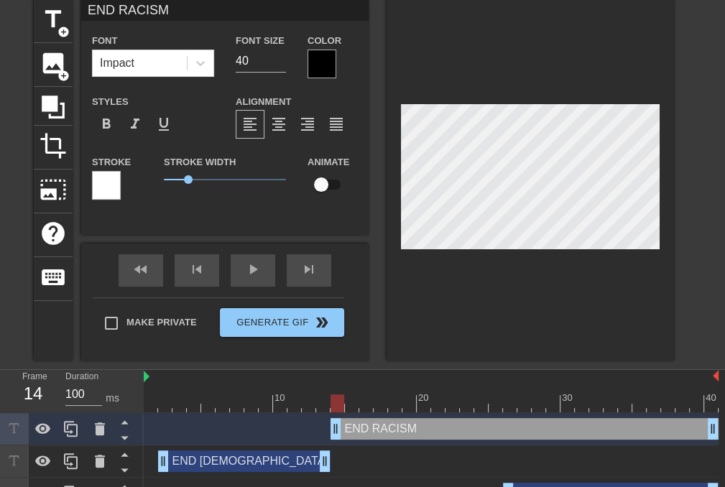
scroll to position [1, 4]
click at [512, 294] on div at bounding box center [529, 179] width 287 height 361
click at [501, 305] on div at bounding box center [529, 179] width 287 height 361
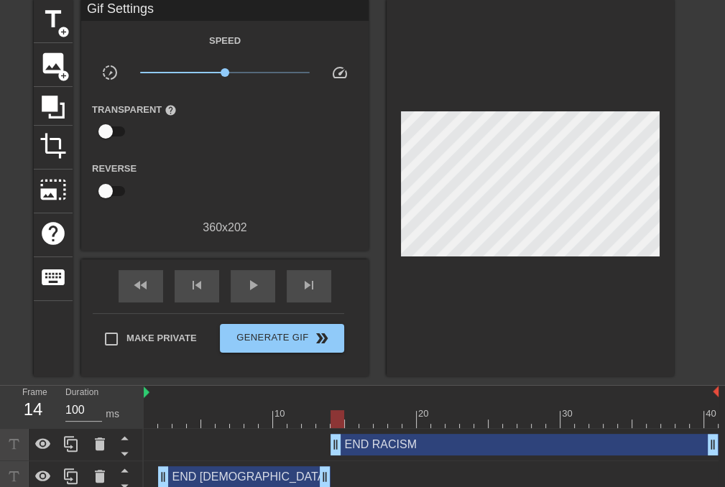
scroll to position [129, 0]
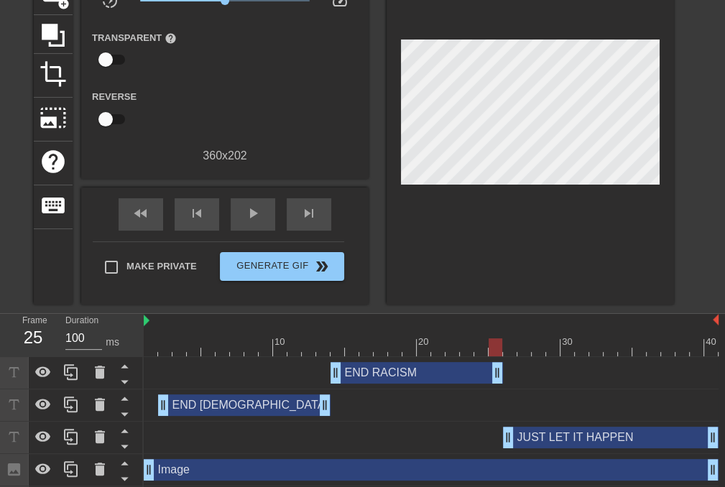
drag, startPoint x: 707, startPoint y: 378, endPoint x: 489, endPoint y: 383, distance: 217.7
click at [489, 383] on div "END RACISM drag_handle drag_handle" at bounding box center [431, 373] width 575 height 32
click at [255, 205] on span "play_arrow" at bounding box center [252, 213] width 17 height 17
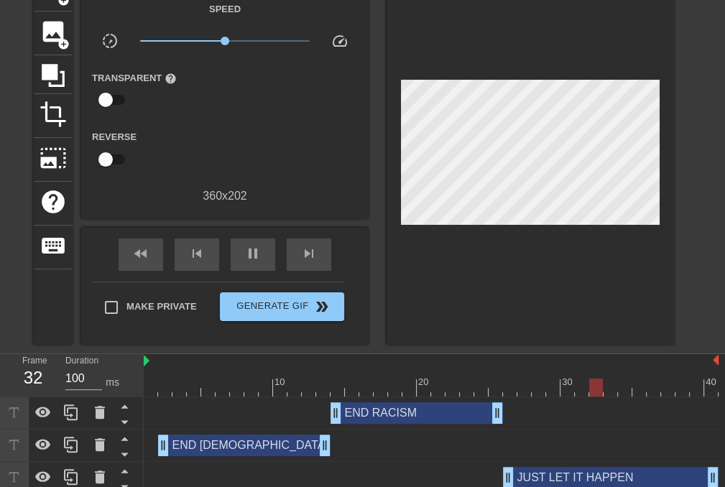
scroll to position [57, 0]
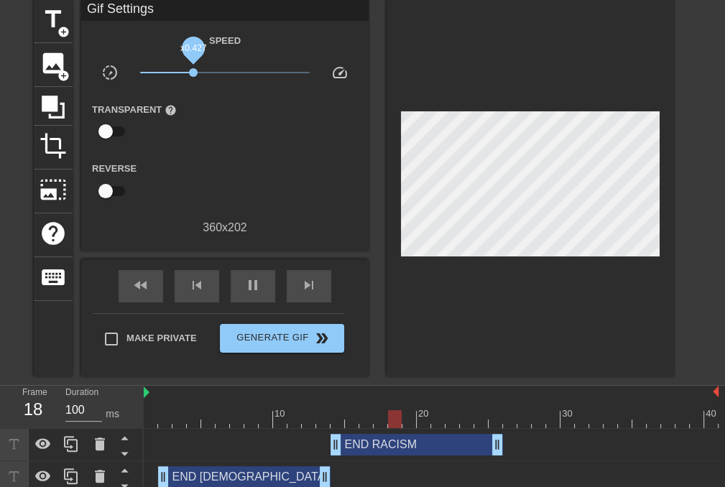
drag, startPoint x: 227, startPoint y: 73, endPoint x: 193, endPoint y: 83, distance: 35.0
click at [193, 83] on div "x0.427" at bounding box center [225, 75] width 192 height 22
click at [201, 75] on span "x0.525" at bounding box center [201, 72] width 9 height 9
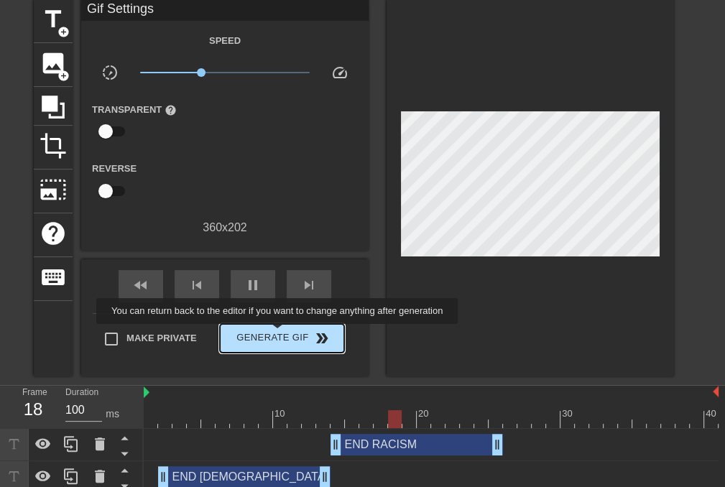
click at [279, 334] on span "Generate Gif double_arrow" at bounding box center [282, 338] width 113 height 17
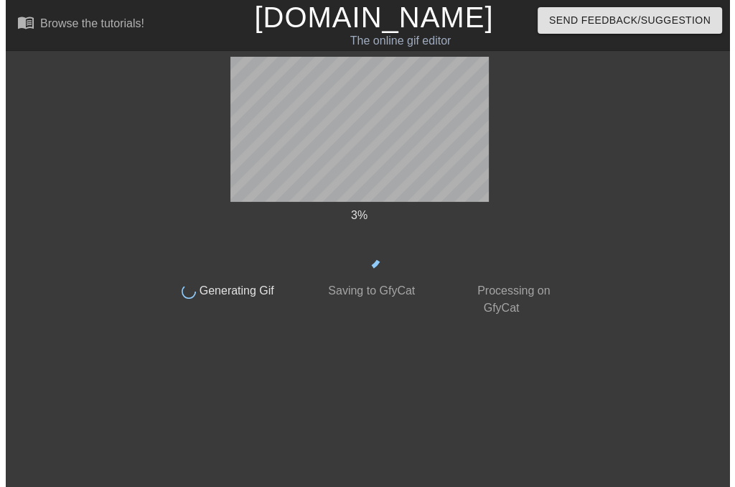
scroll to position [0, 0]
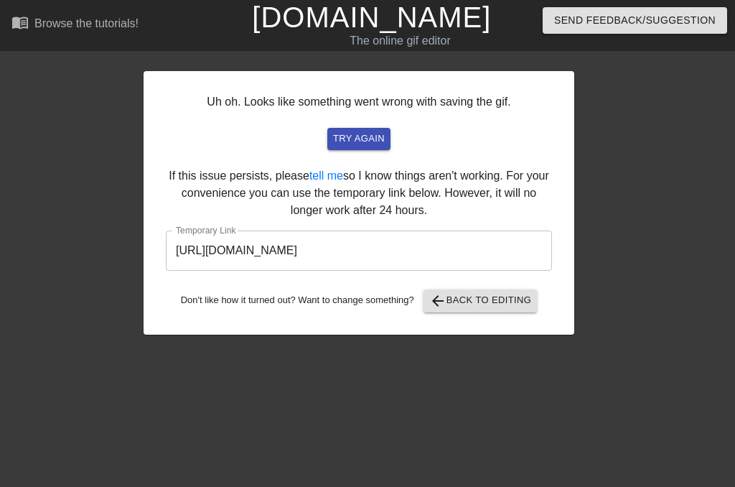
click at [334, 250] on input "https://www.gifntext.com/temp_generations/noM9pPkU.gif" at bounding box center [359, 251] width 386 height 40
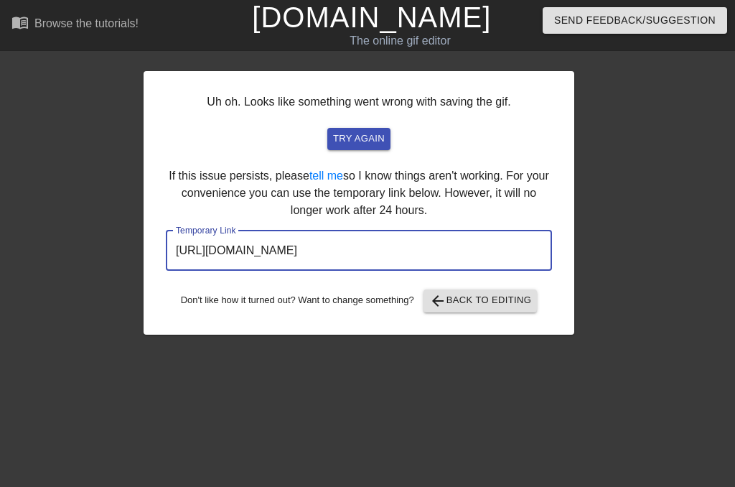
click at [334, 250] on input "https://www.gifntext.com/temp_generations/noM9pPkU.gif" at bounding box center [359, 251] width 386 height 40
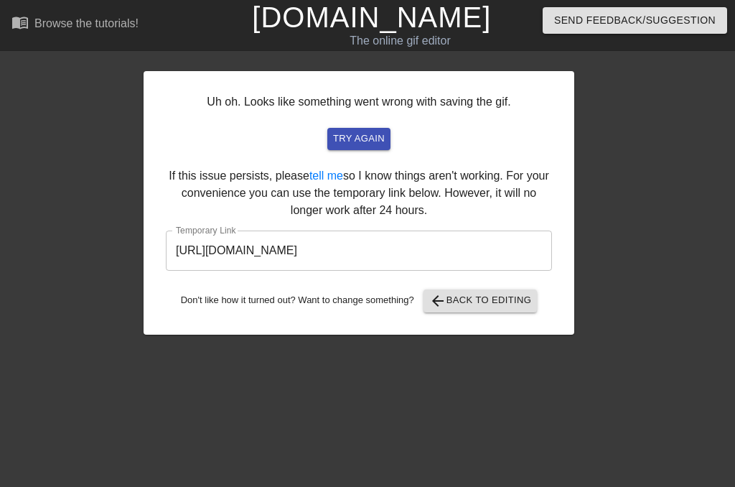
click at [403, 9] on link "[DOMAIN_NAME]" at bounding box center [371, 17] width 239 height 32
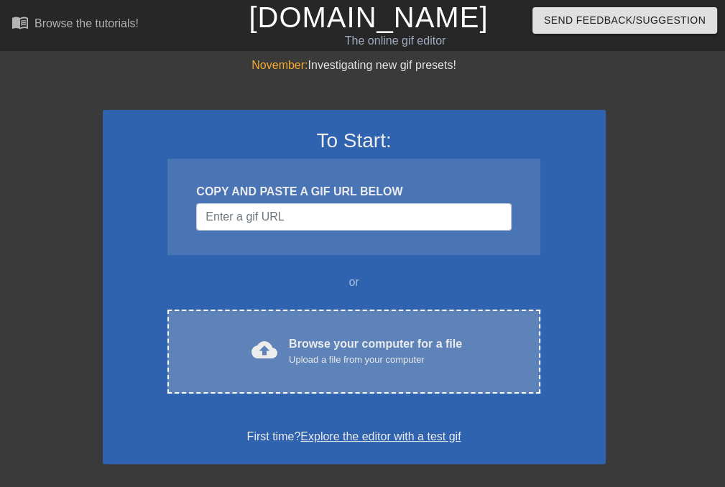
click at [287, 343] on div "cloud_upload Browse your computer for a file Upload a file from your computer" at bounding box center [353, 351] width 312 height 32
click at [342, 343] on div "Browse your computer for a file Upload a file from your computer" at bounding box center [375, 351] width 173 height 32
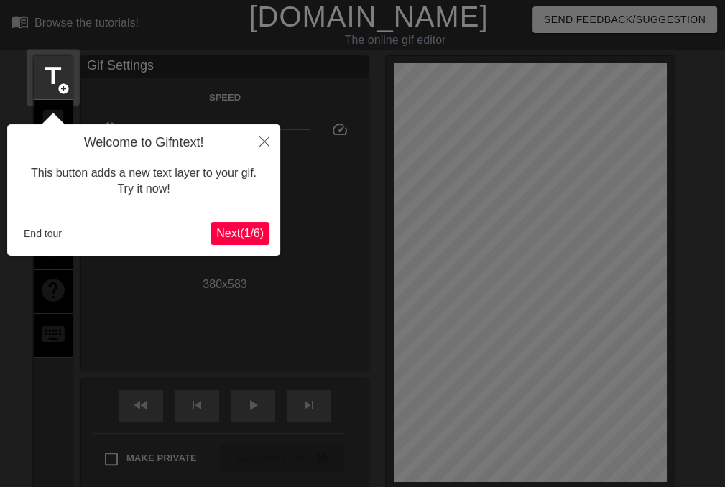
scroll to position [34, 0]
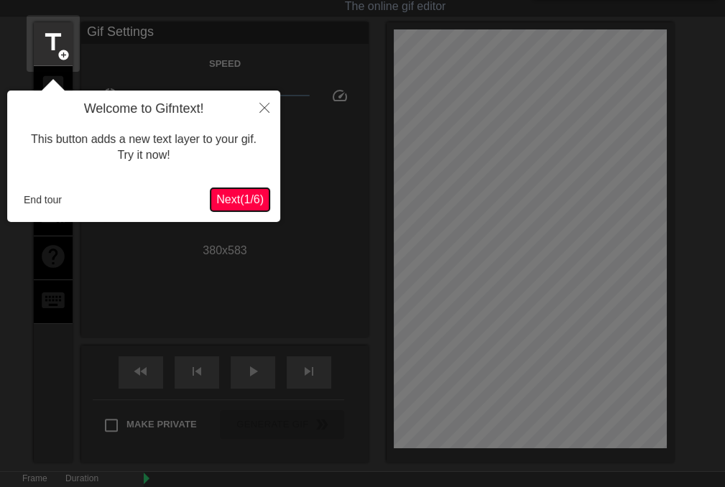
click at [243, 207] on button "Next ( 1 / 6 )" at bounding box center [239, 199] width 59 height 23
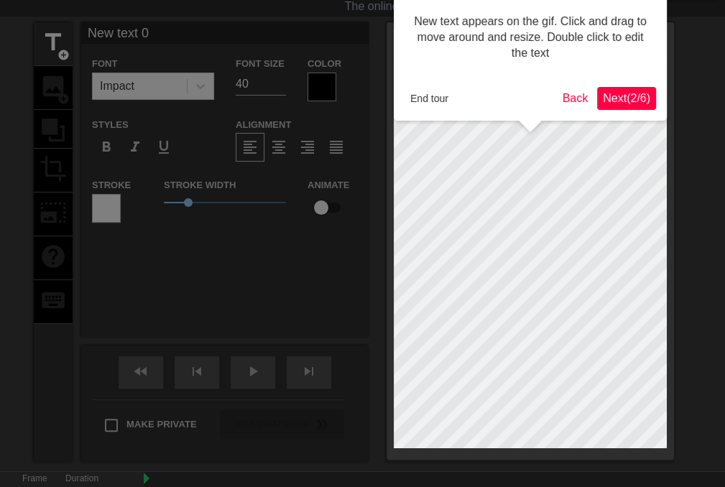
scroll to position [0, 0]
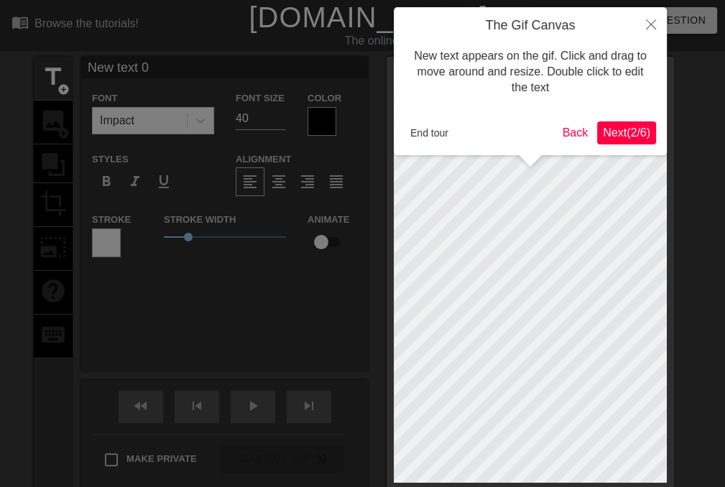
click button "Next ( 2 / 6 )" at bounding box center [626, 132] width 59 height 23
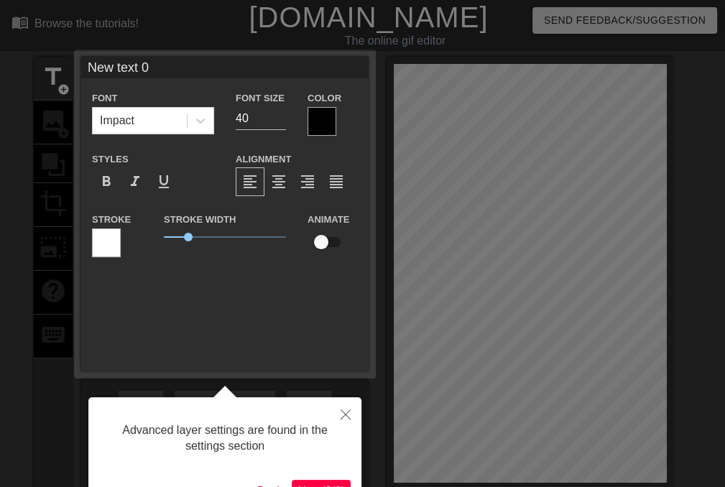
click button "Next ( 3 / 6 )" at bounding box center [321, 491] width 59 height 23
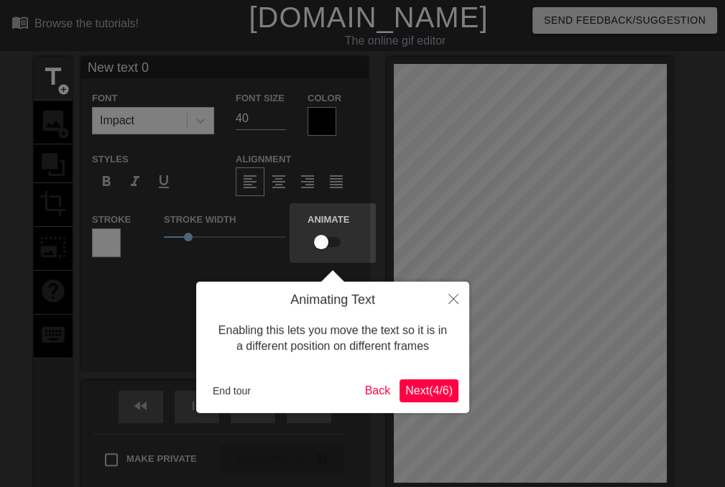
click button "Next ( 4 / 6 )" at bounding box center [428, 390] width 59 height 23
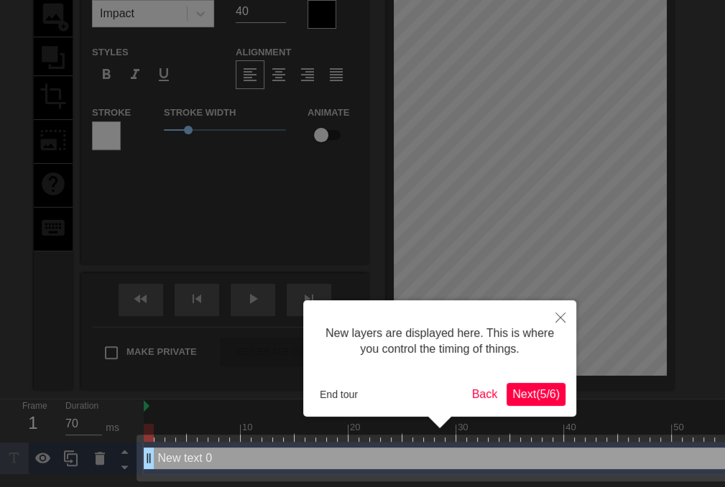
click button "Next ( 5 / 6 )" at bounding box center [535, 394] width 59 height 23
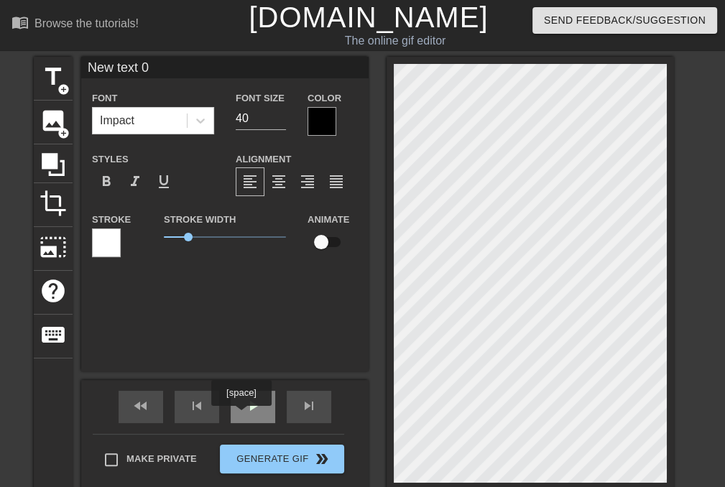
click at [241, 416] on div "play_arrow" at bounding box center [253, 407] width 45 height 32
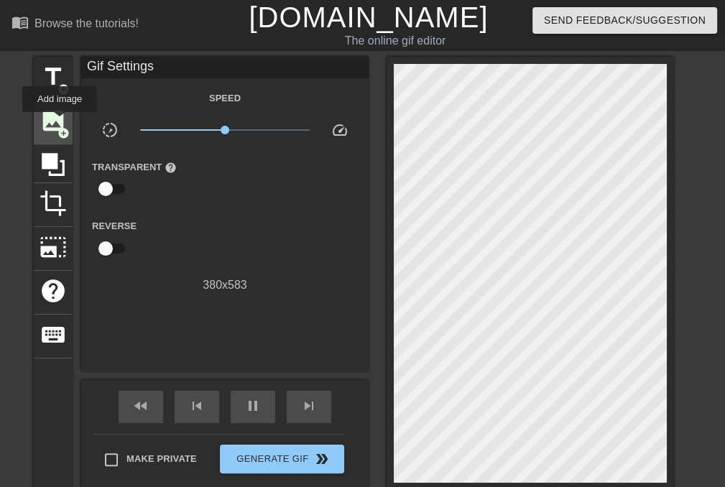
click at [57, 122] on span "image" at bounding box center [52, 120] width 27 height 27
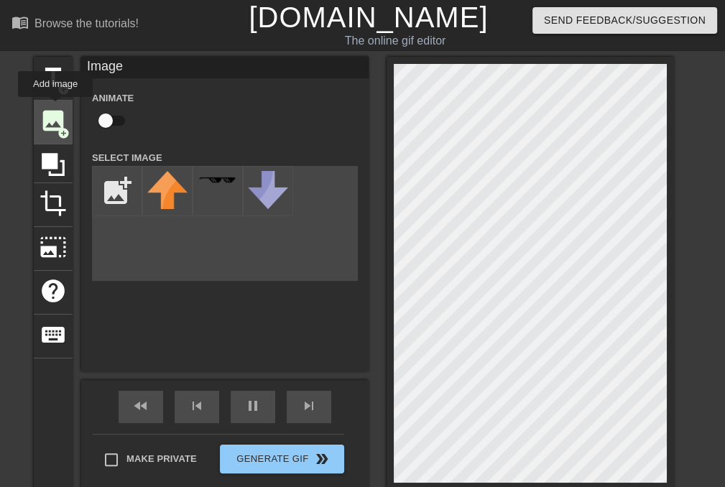
click at [55, 107] on span "image" at bounding box center [52, 120] width 27 height 27
click at [49, 108] on span "image" at bounding box center [52, 120] width 27 height 27
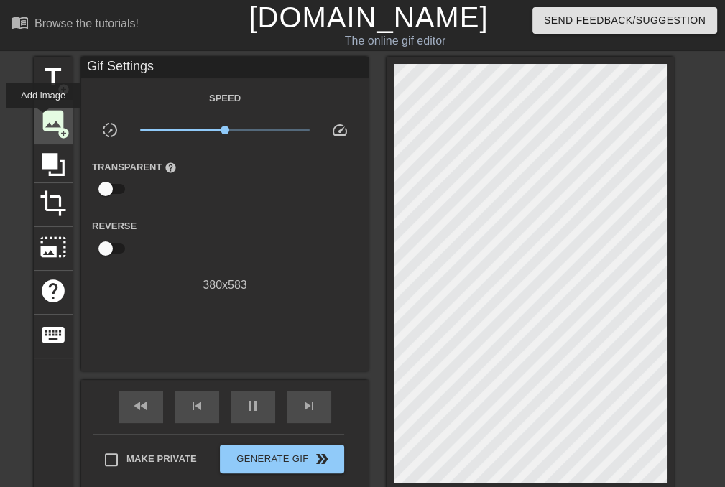
click at [43, 118] on span "image" at bounding box center [52, 120] width 27 height 27
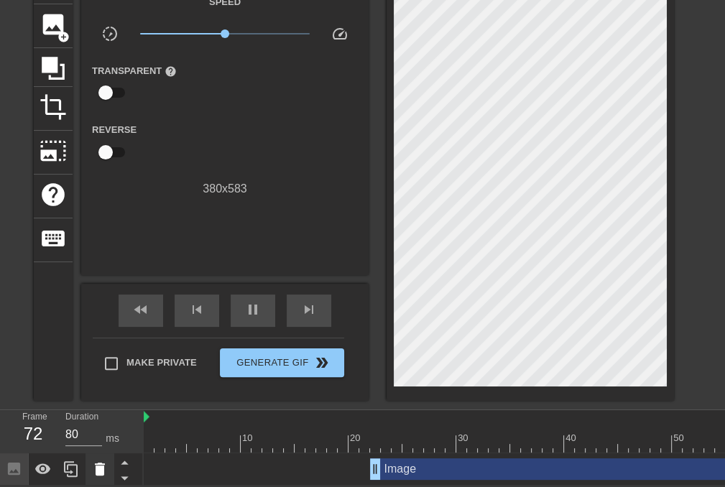
click at [106, 468] on icon at bounding box center [99, 468] width 17 height 17
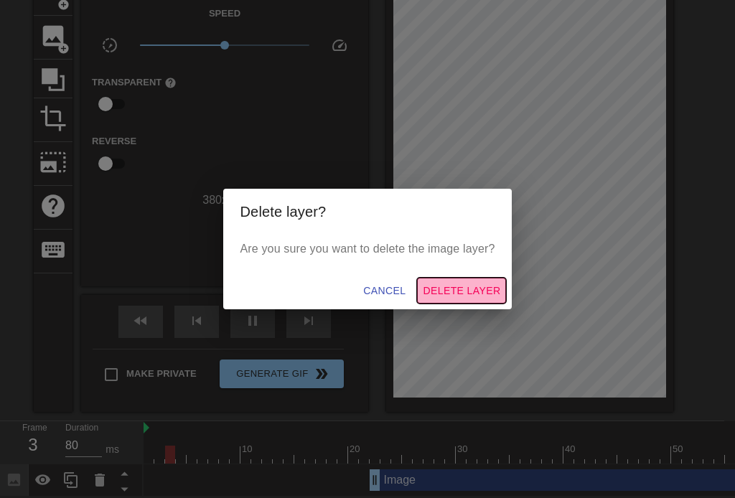
click at [440, 294] on span "Delete Layer" at bounding box center [462, 291] width 78 height 18
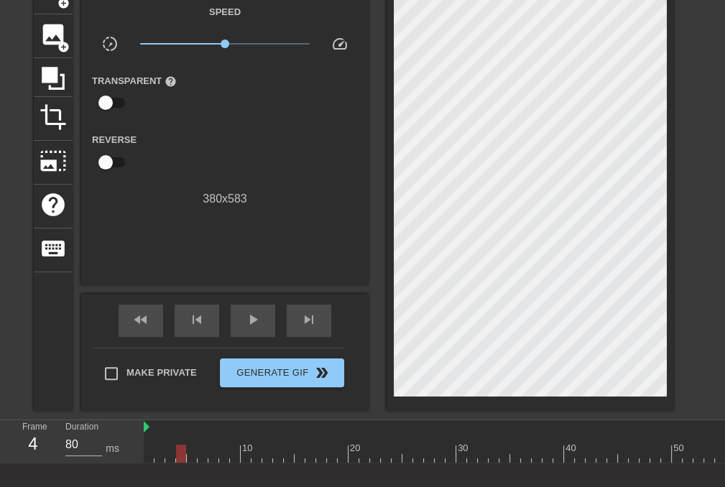
type input "70"
drag, startPoint x: 269, startPoint y: 452, endPoint x: 110, endPoint y: 454, distance: 159.4
click at [110, 454] on div "Frame 4 Duration 70 ms 10 20 30 40 50 60 70 80" at bounding box center [362, 441] width 725 height 43
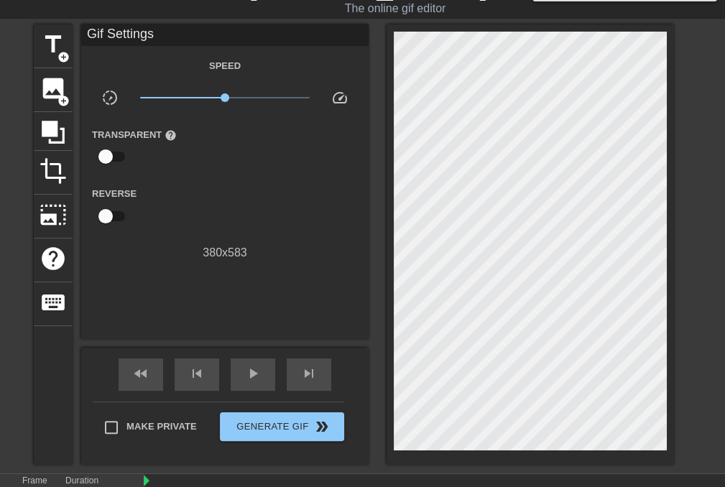
scroll to position [0, 0]
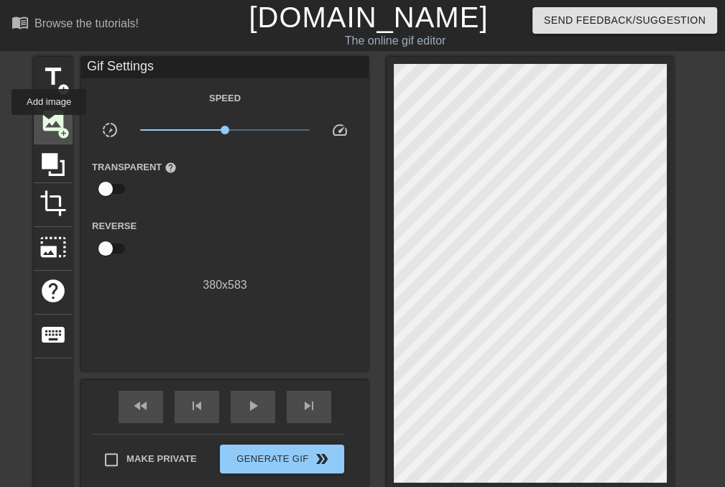
click at [49, 125] on span "image" at bounding box center [52, 120] width 27 height 27
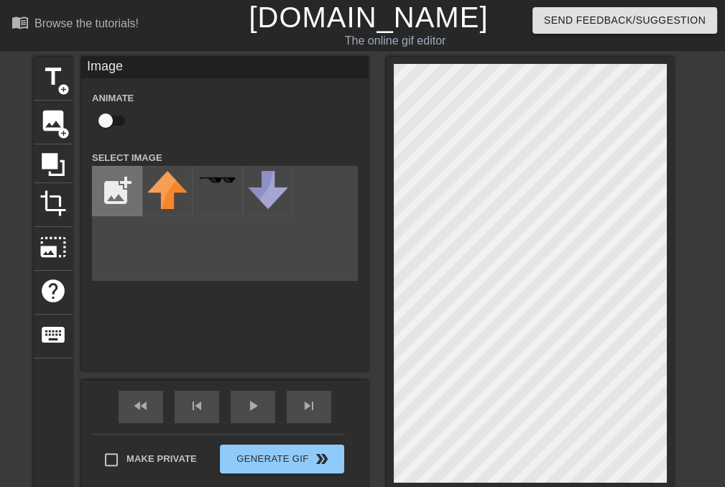
click at [129, 194] on input "file" at bounding box center [117, 191] width 49 height 49
type input "C:\fakepath\55354355.png"
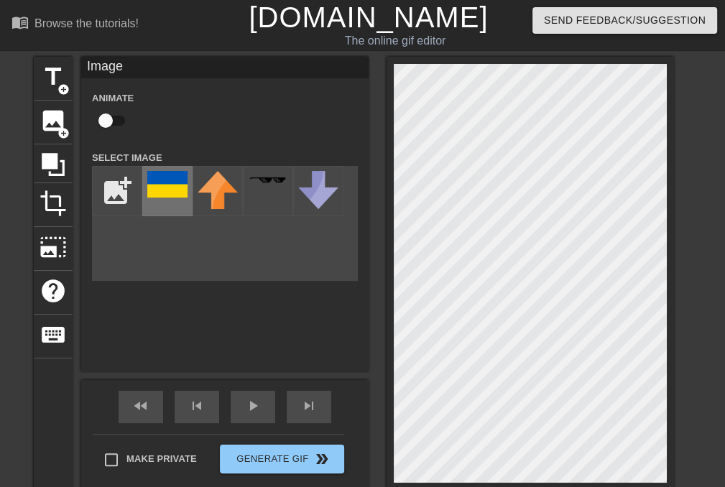
click at [172, 187] on img at bounding box center [167, 184] width 40 height 27
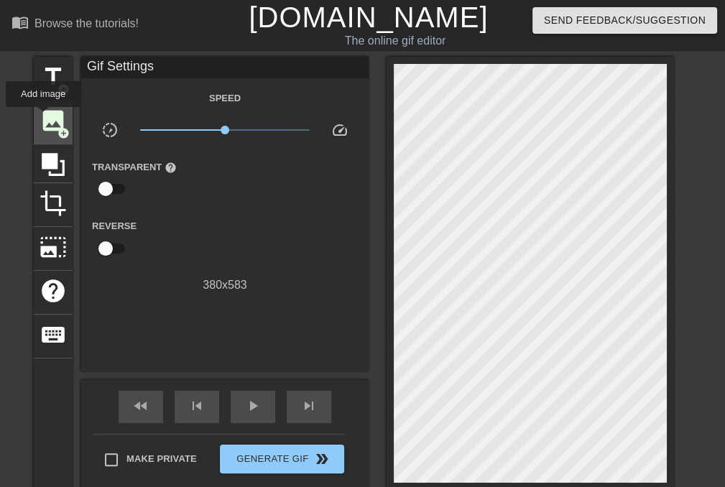
click at [42, 117] on span "image" at bounding box center [52, 120] width 27 height 27
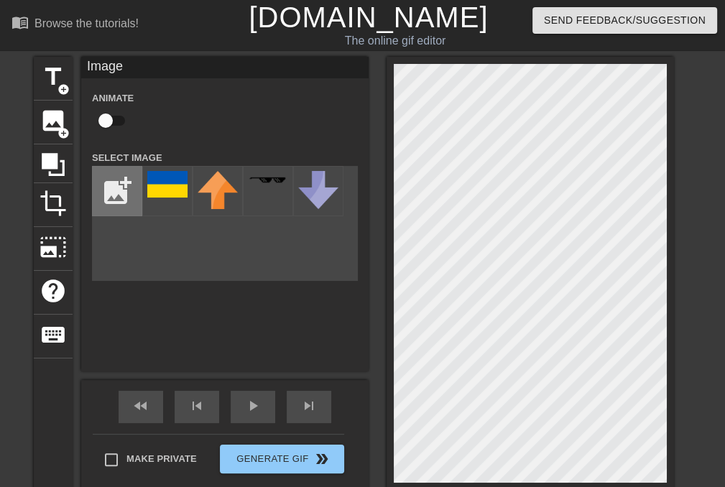
click at [112, 189] on input "file" at bounding box center [117, 191] width 49 height 49
type input "C:\fakepath\Без названия (2).png"
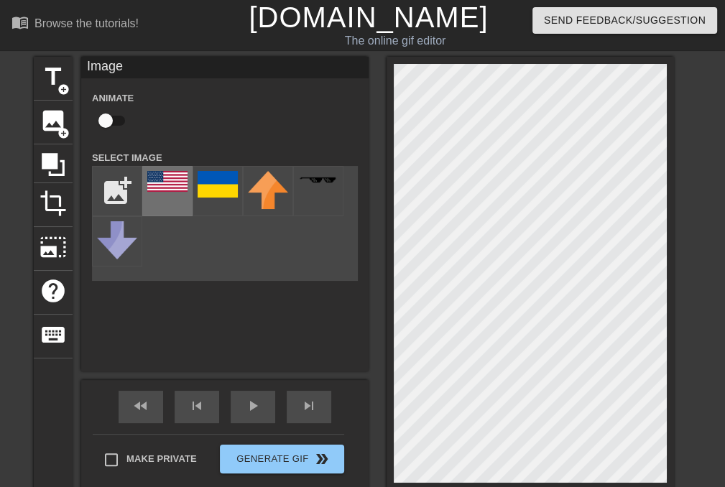
click at [172, 187] on img at bounding box center [167, 181] width 40 height 21
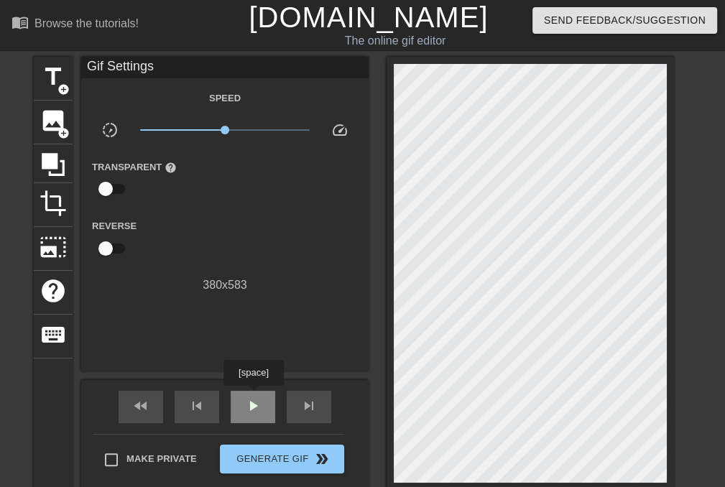
click at [253, 396] on div "play_arrow" at bounding box center [253, 407] width 45 height 32
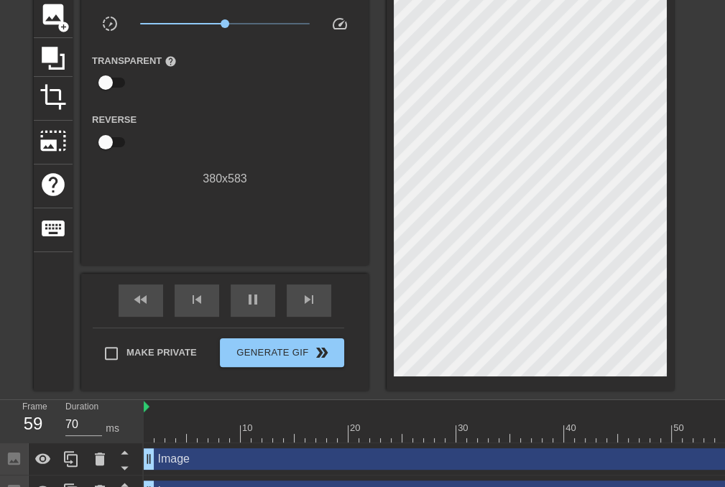
scroll to position [129, 0]
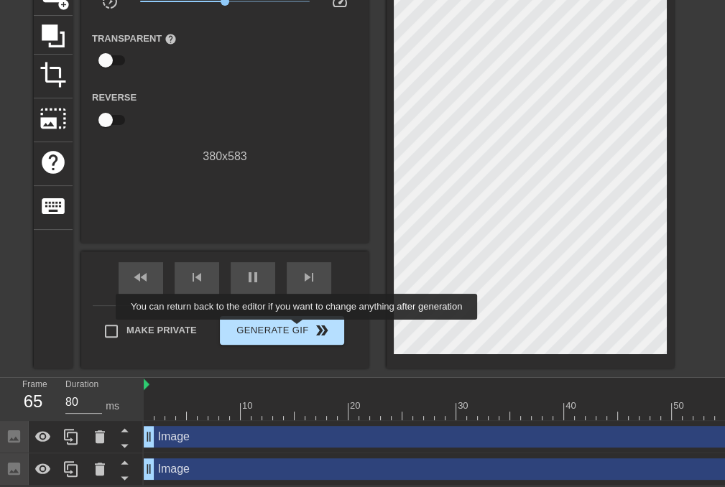
type input "70"
click at [298, 330] on span "Generate Gif double_arrow" at bounding box center [282, 330] width 113 height 17
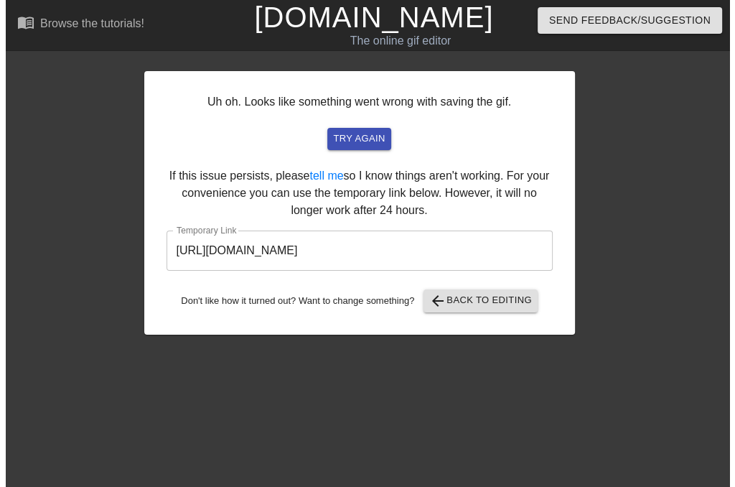
scroll to position [0, 0]
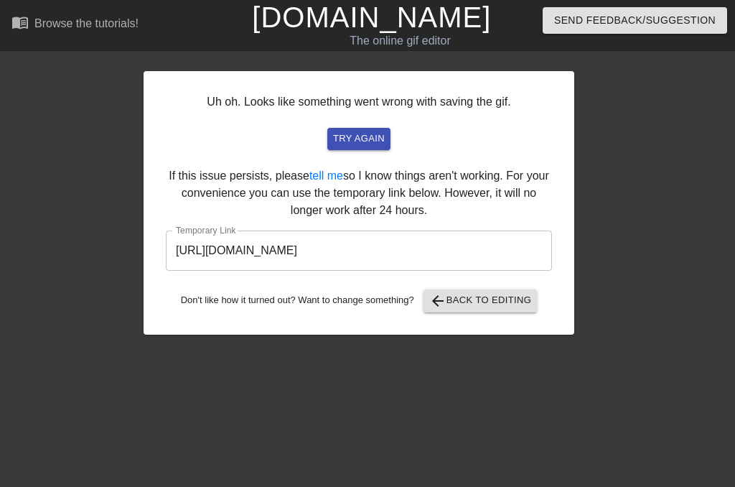
click at [378, 238] on input "[URL][DOMAIN_NAME]" at bounding box center [359, 251] width 386 height 40
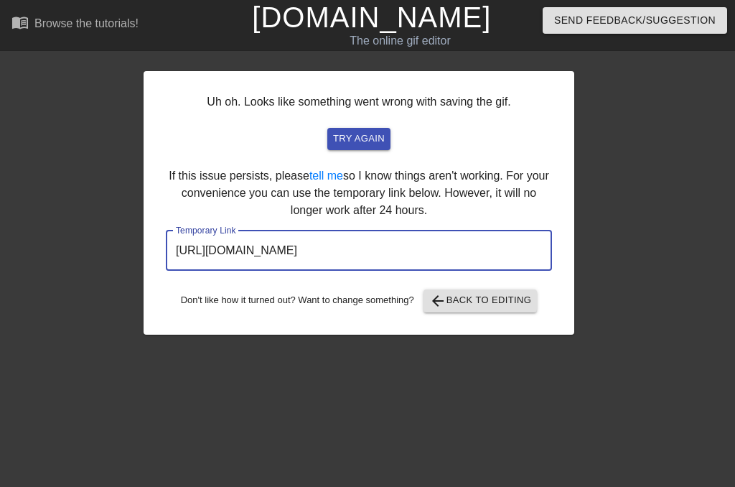
click at [378, 238] on input "[URL][DOMAIN_NAME]" at bounding box center [359, 251] width 386 height 40
